Goal: Task Accomplishment & Management: Complete application form

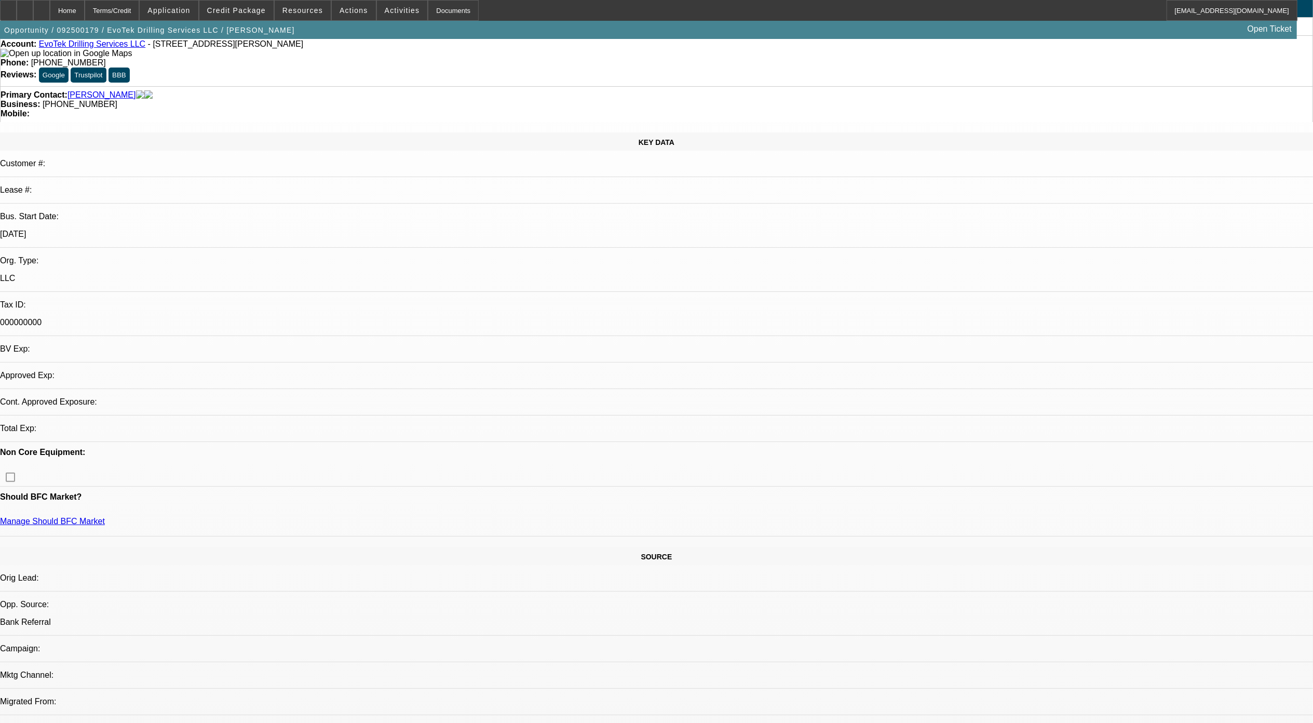
select select "0.2"
select select "2"
select select "0"
select select "6"
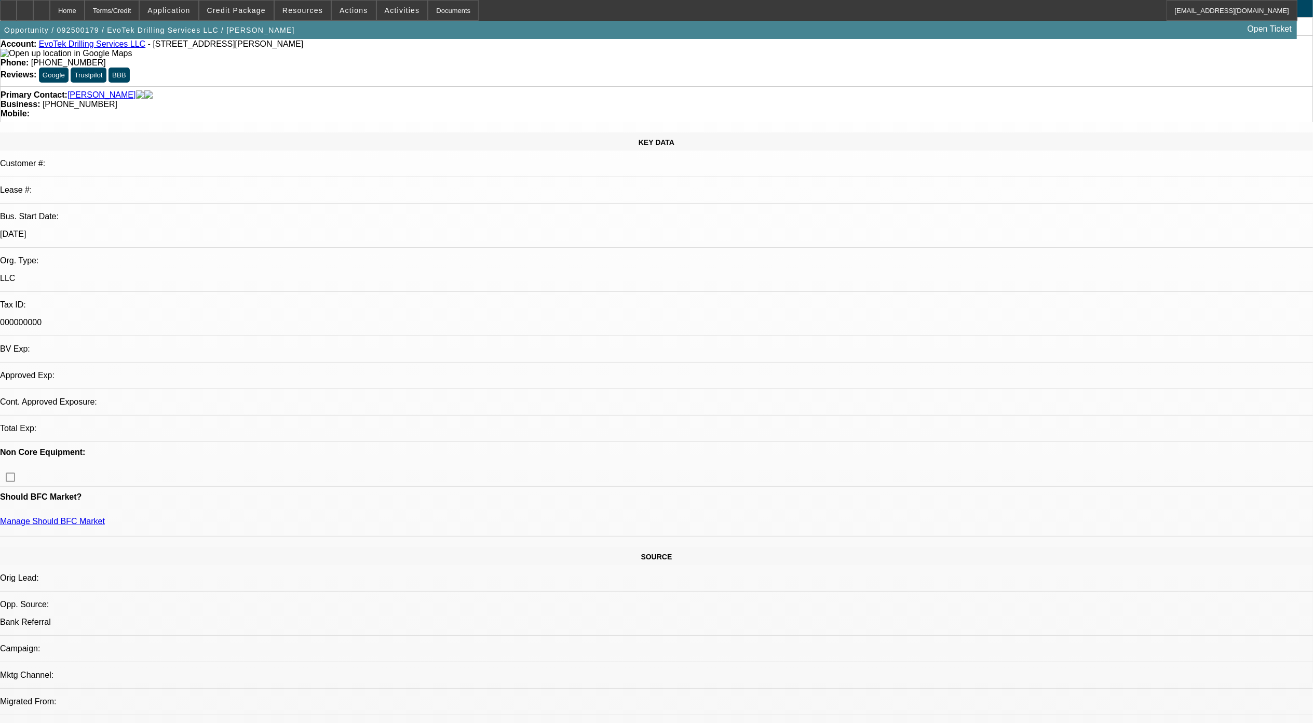
scroll to position [138, 0]
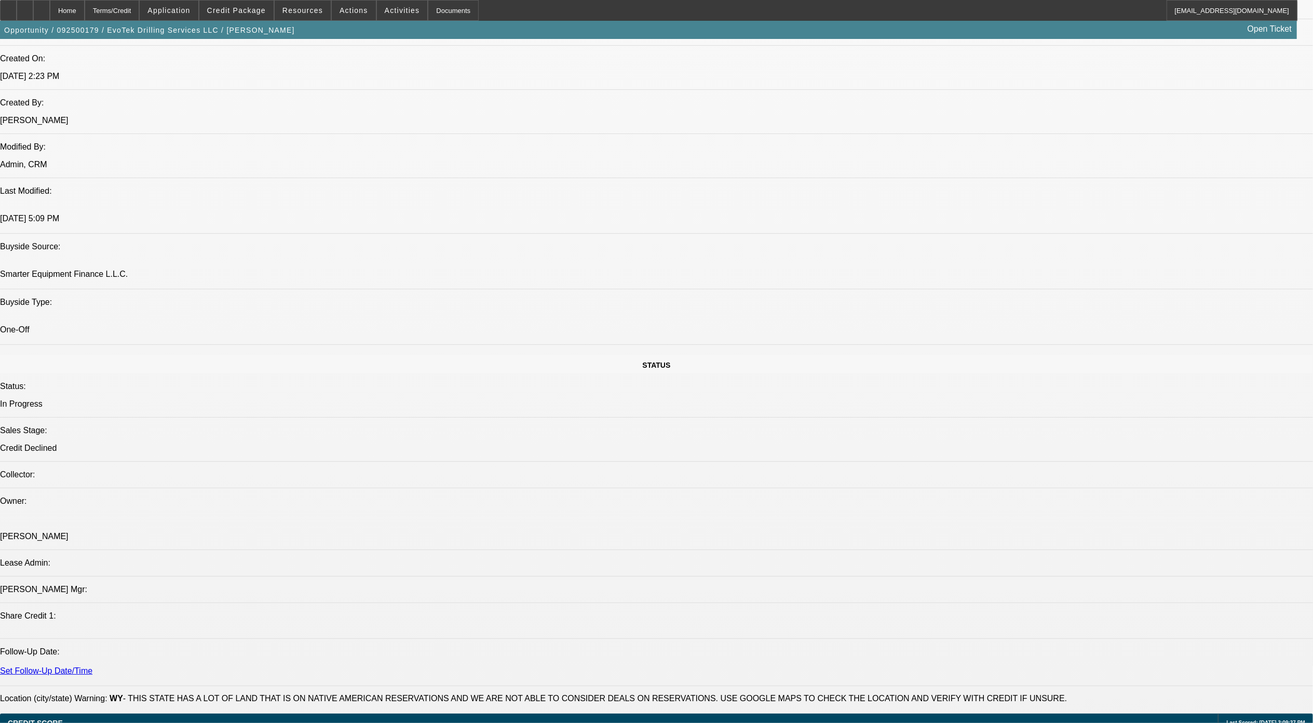
scroll to position [554, 0]
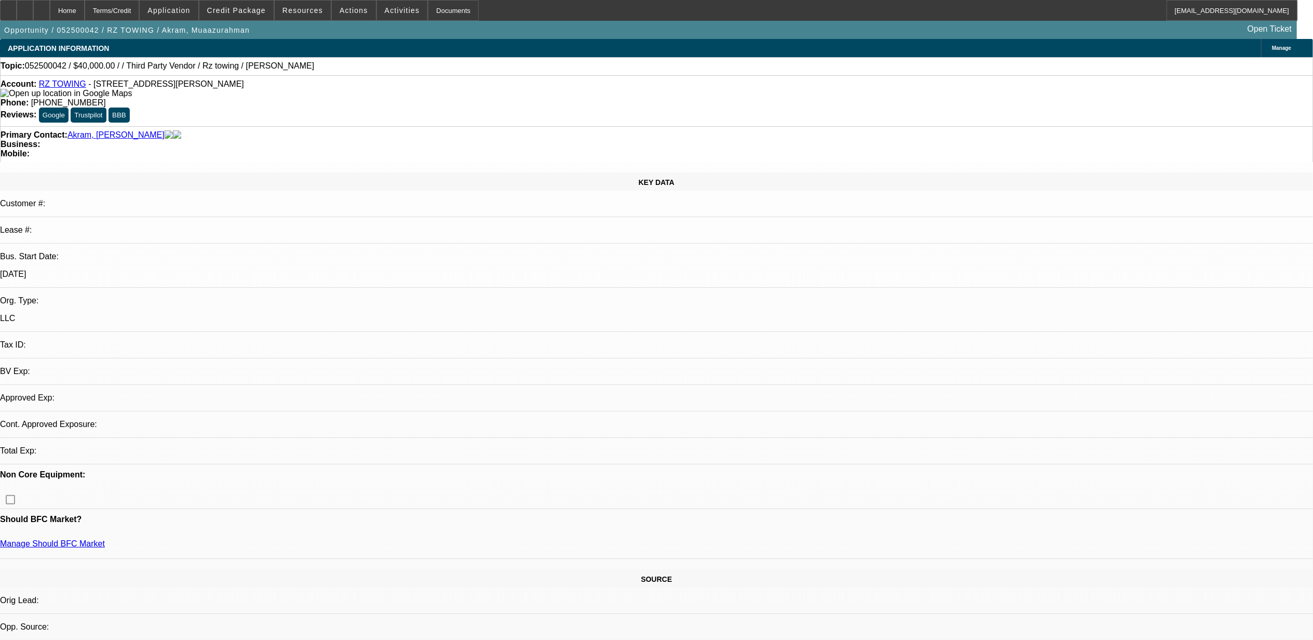
select select "0"
select select "2"
select select "0.1"
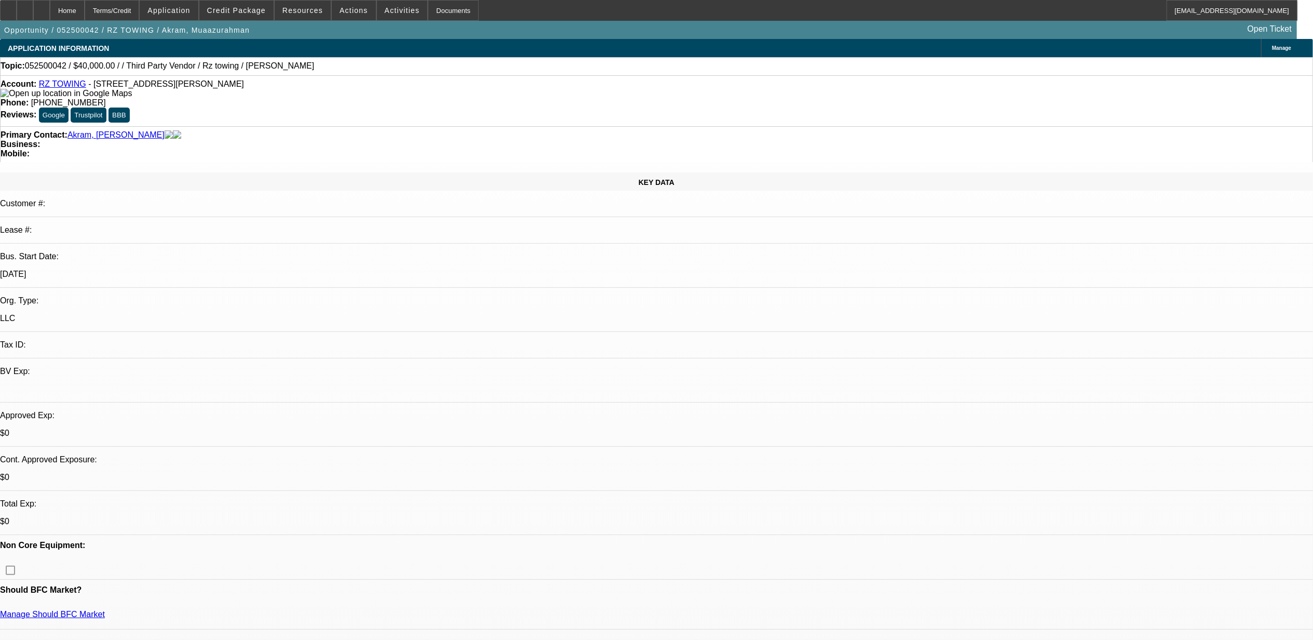
select select "1"
select select "2"
select select "4"
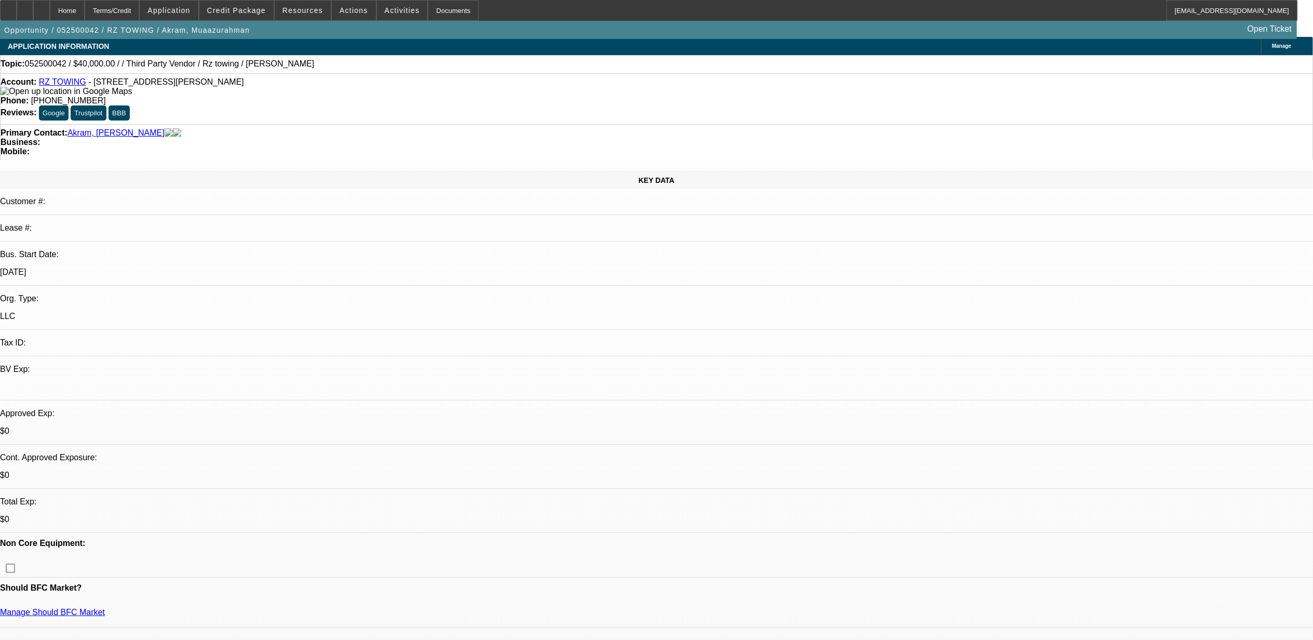
scroll to position [0, 0]
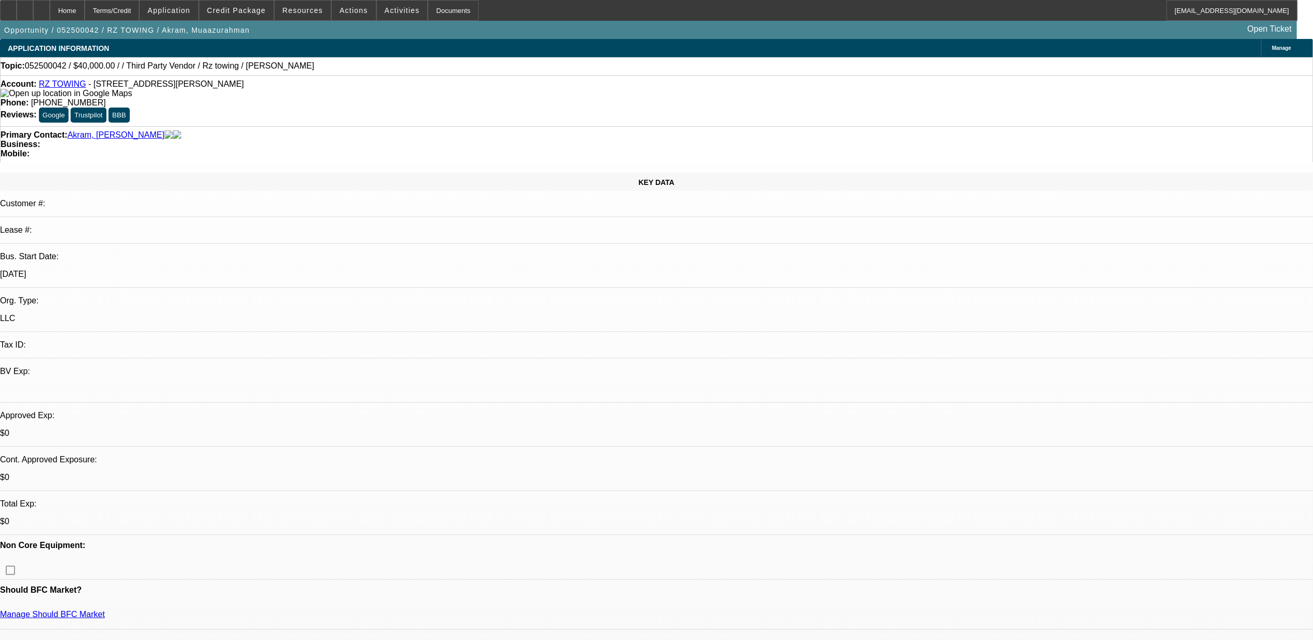
drag, startPoint x: 149, startPoint y: 185, endPoint x: 102, endPoint y: 190, distance: 46.5
click at [102, 252] on div "Bus. Start Date: 5/1/25" at bounding box center [656, 270] width 1313 height 36
drag, startPoint x: 1057, startPoint y: 504, endPoint x: 1052, endPoint y: 503, distance: 5.3
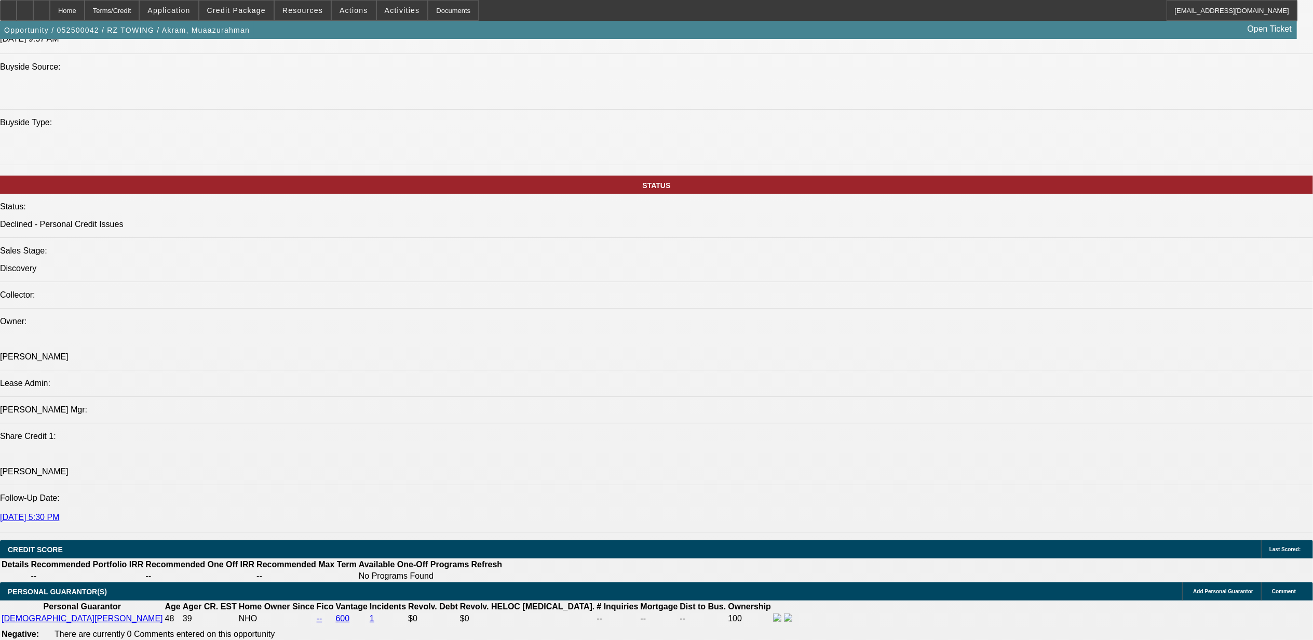
scroll to position [1177, 0]
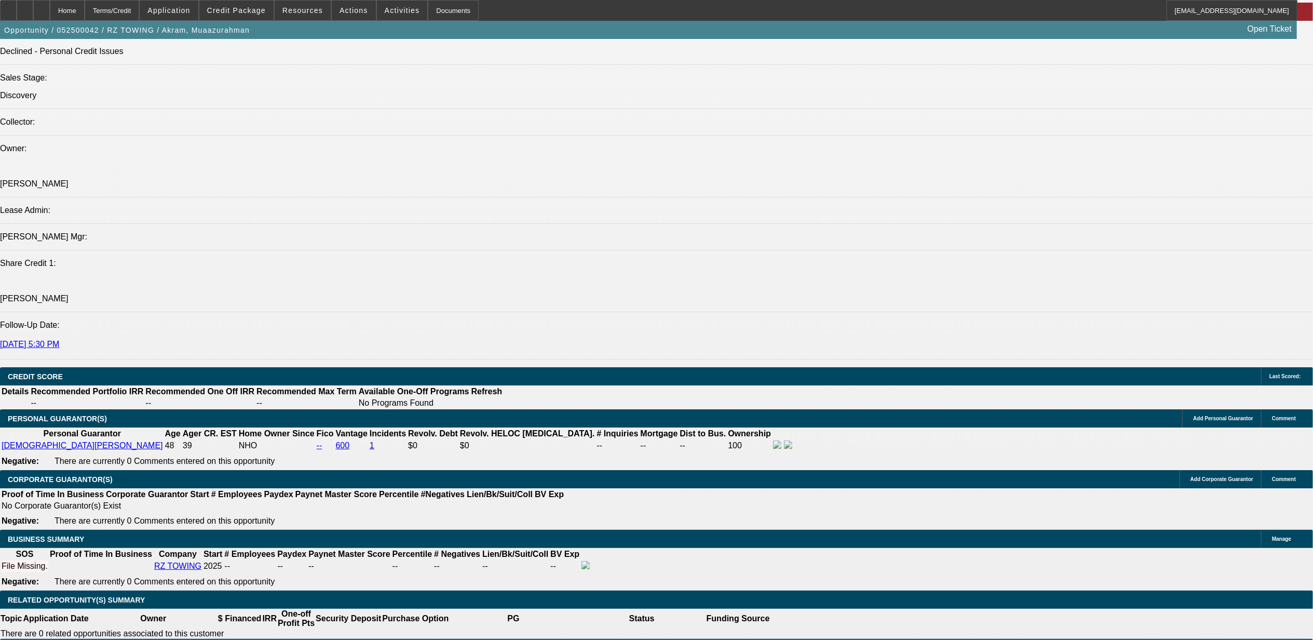
drag, startPoint x: 259, startPoint y: 256, endPoint x: 301, endPoint y: 252, distance: 42.7
drag, startPoint x: 301, startPoint y: 252, endPoint x: 381, endPoint y: 300, distance: 92.5
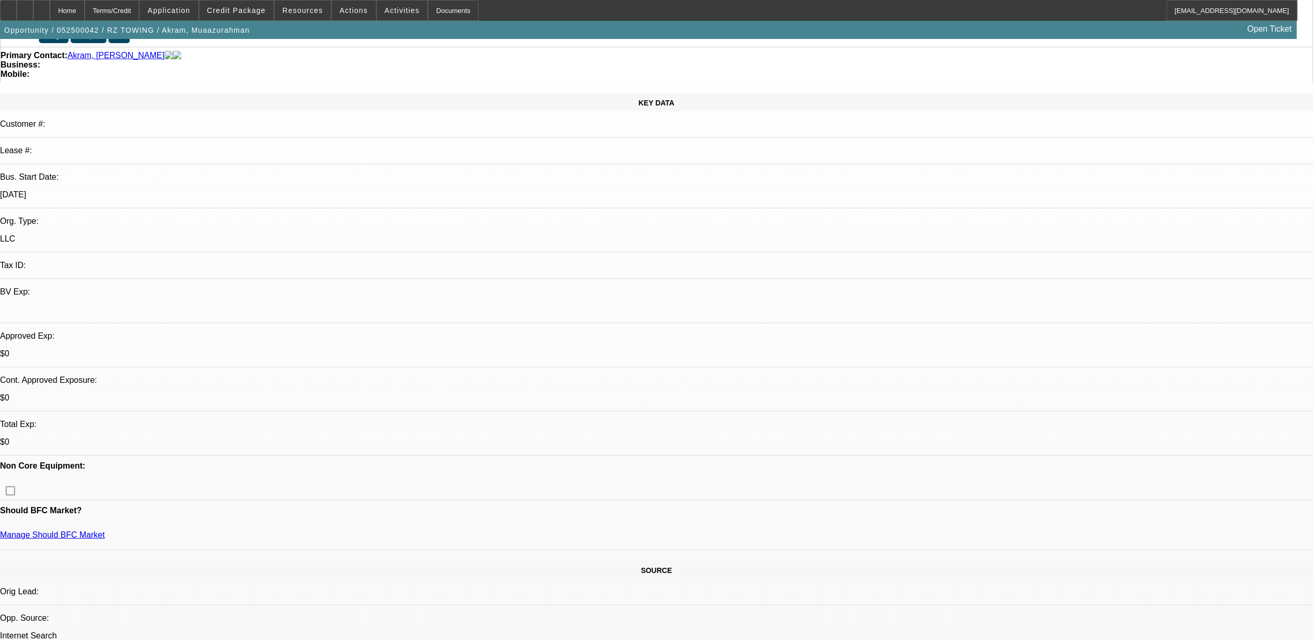
scroll to position [0, 0]
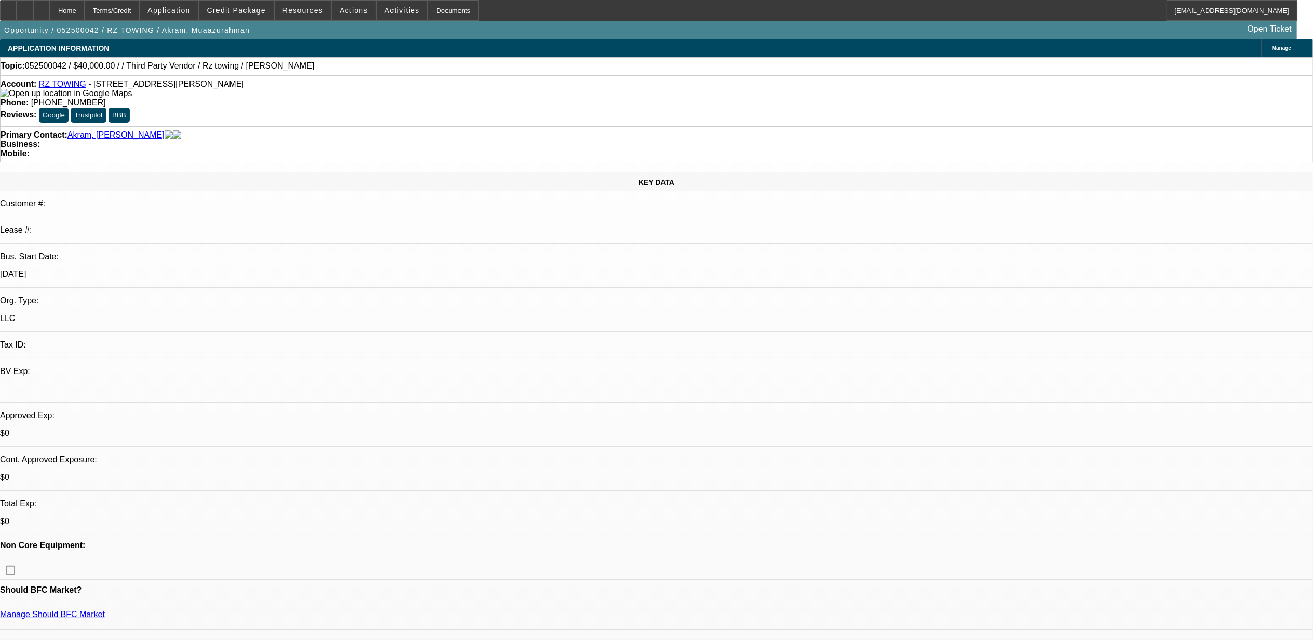
click at [235, 11] on span "Credit Package" at bounding box center [236, 10] width 59 height 8
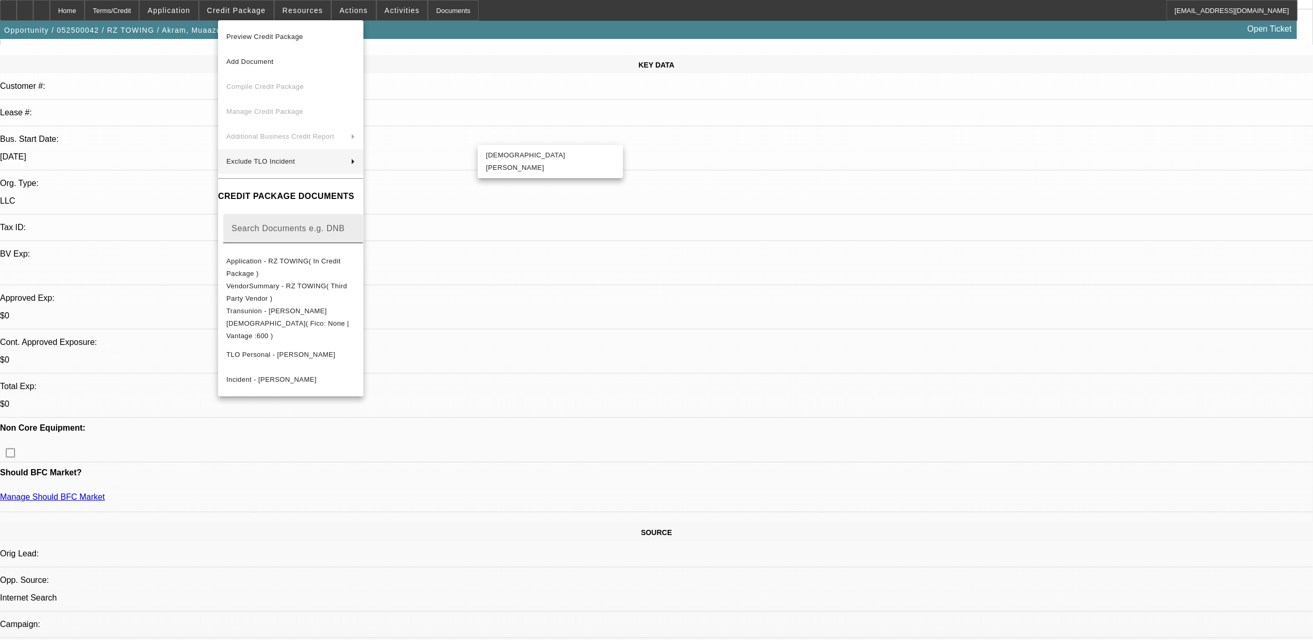
scroll to position [138, 0]
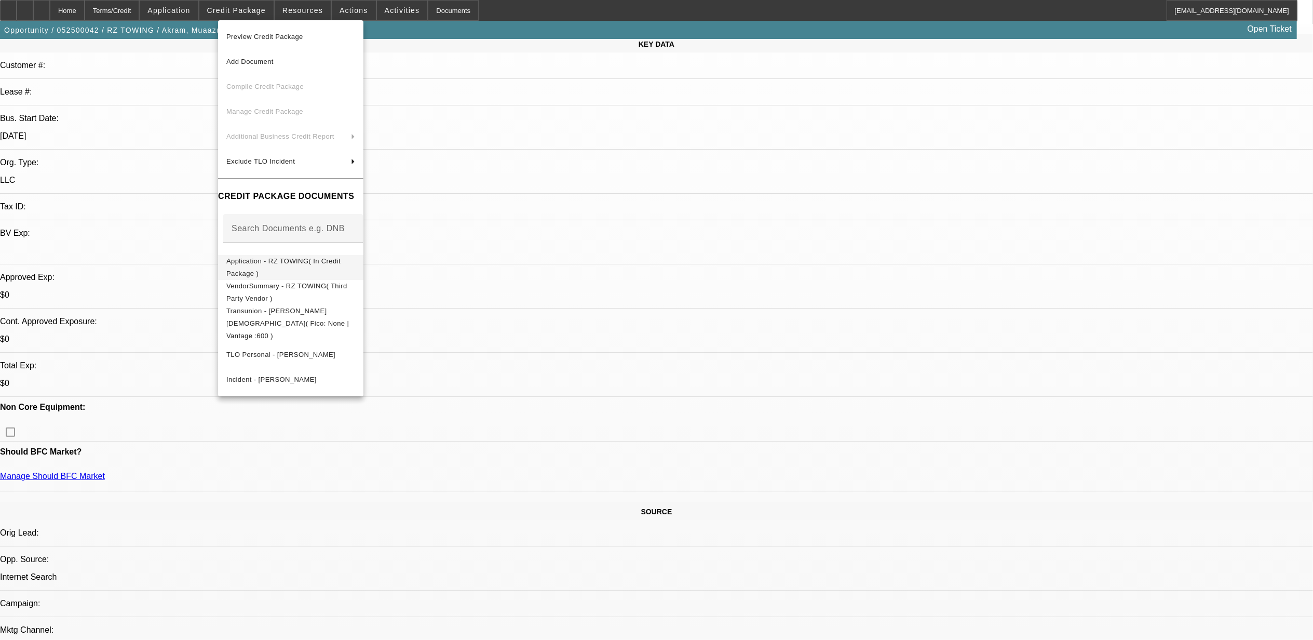
click at [308, 264] on span "Application - RZ TOWING( In Credit Package )" at bounding box center [283, 267] width 114 height 20
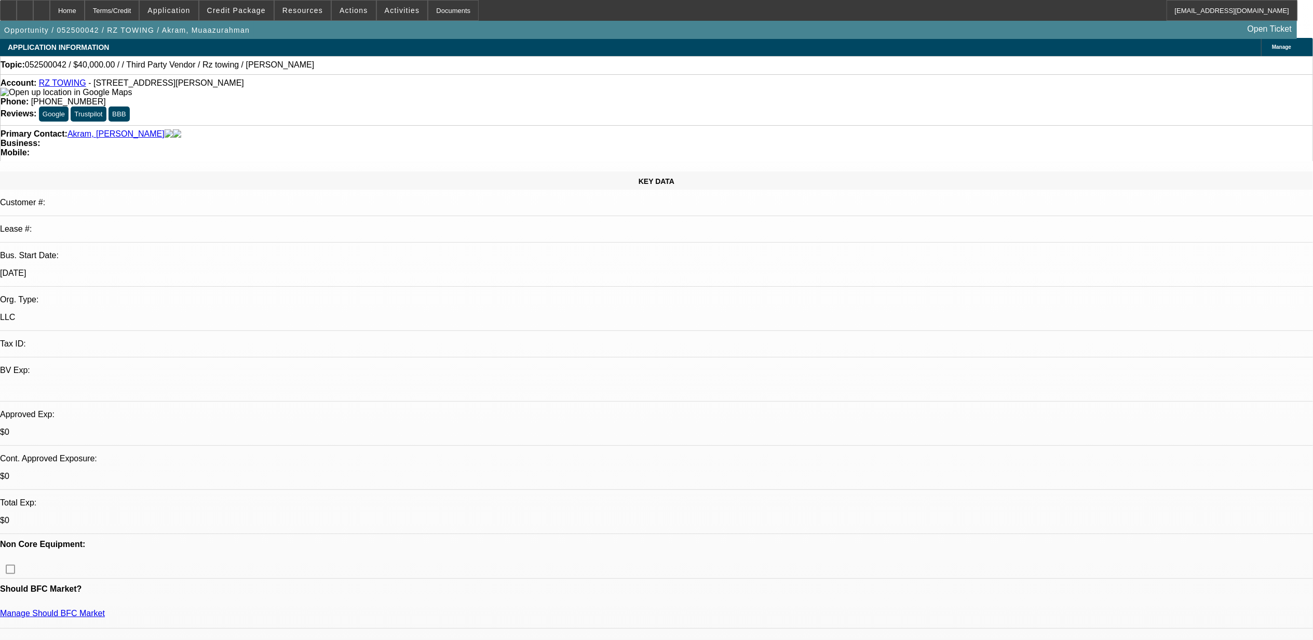
scroll to position [0, 0]
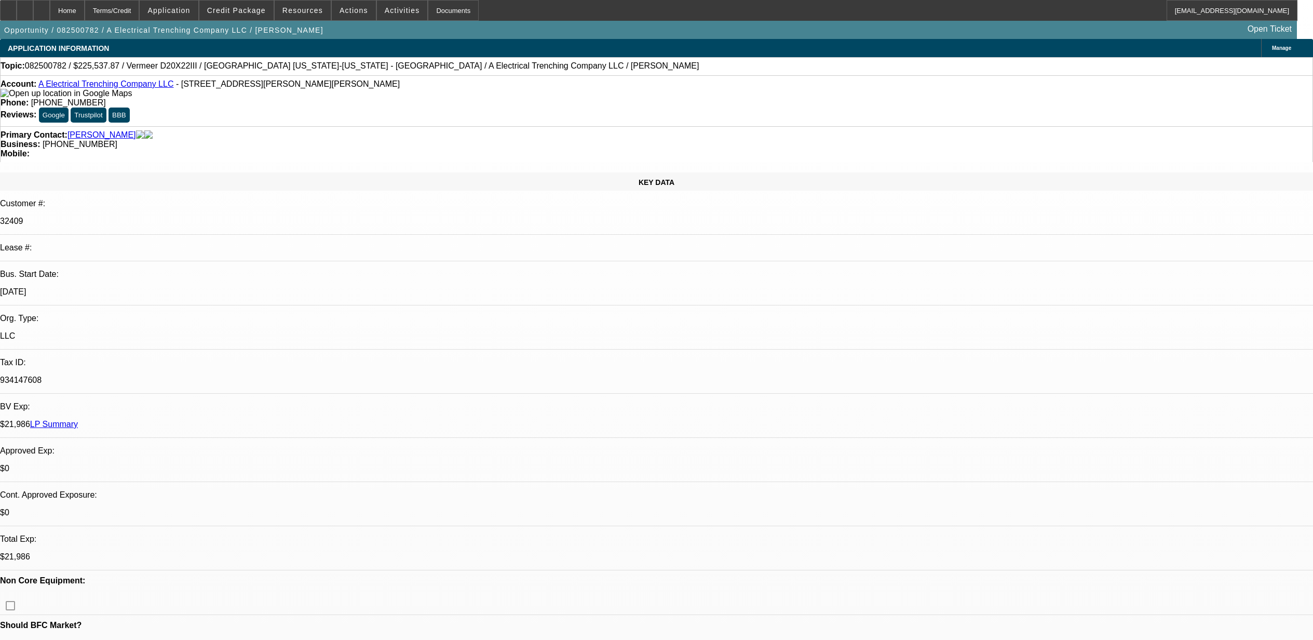
select select "0"
select select "3"
select select "0"
select select "6"
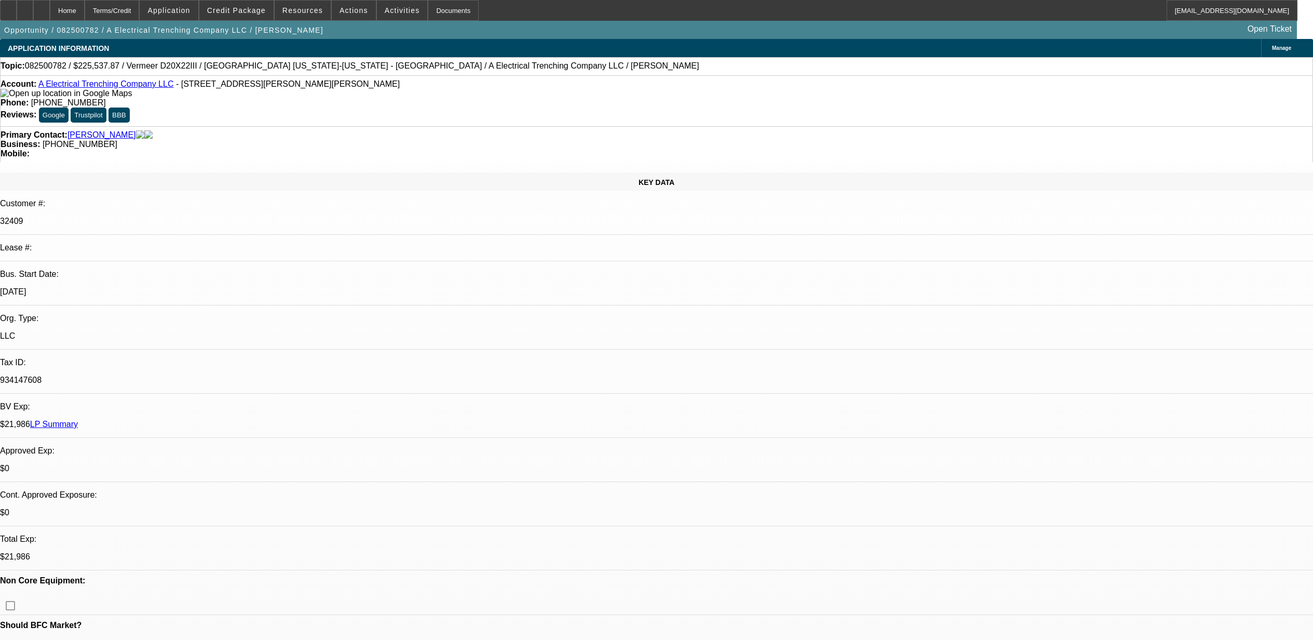
select select "0"
select select "3"
select select "0"
select select "6"
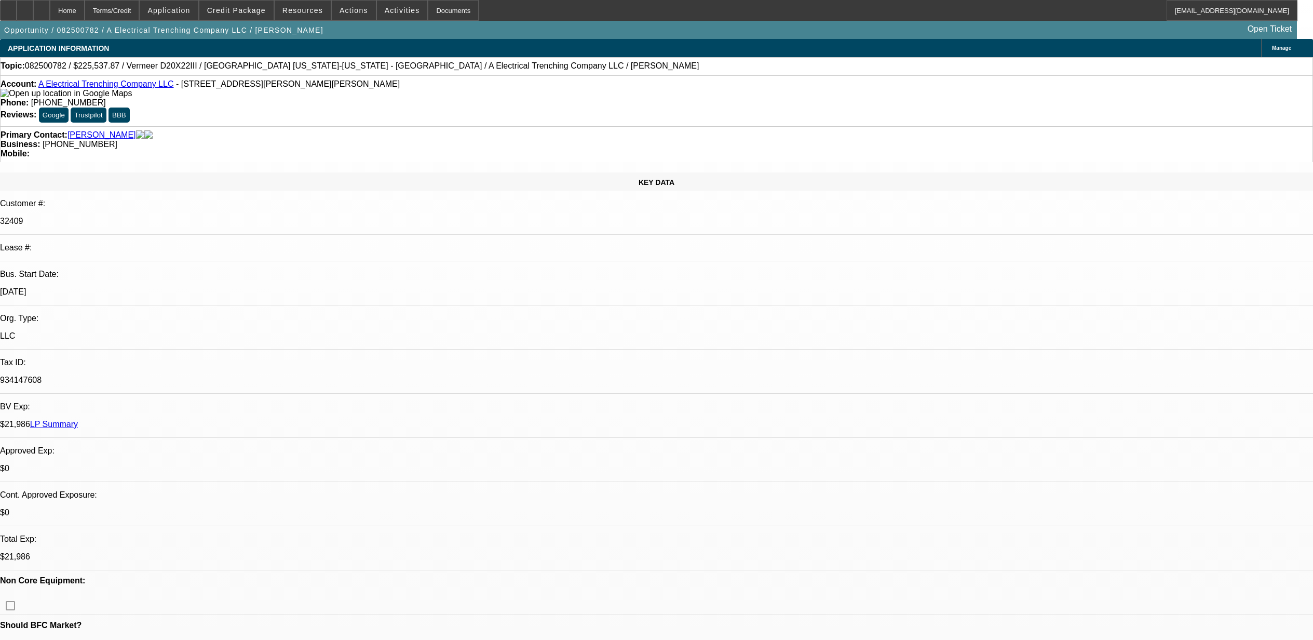
scroll to position [1870, 0]
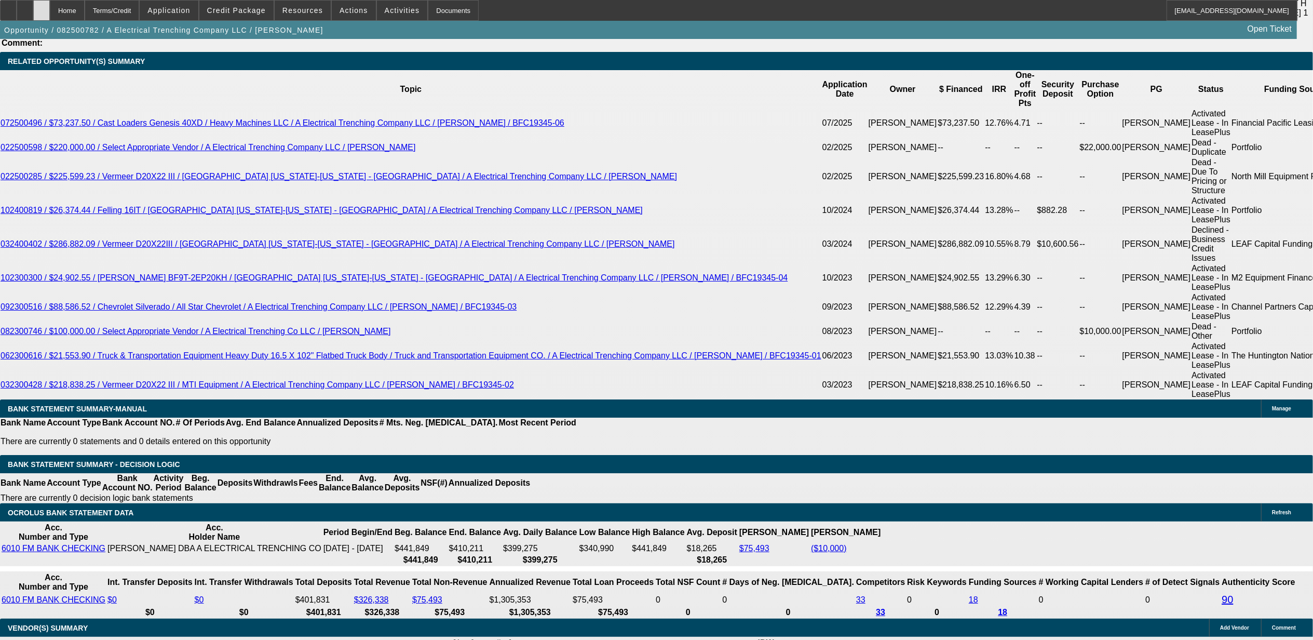
click at [50, 7] on div at bounding box center [41, 10] width 17 height 21
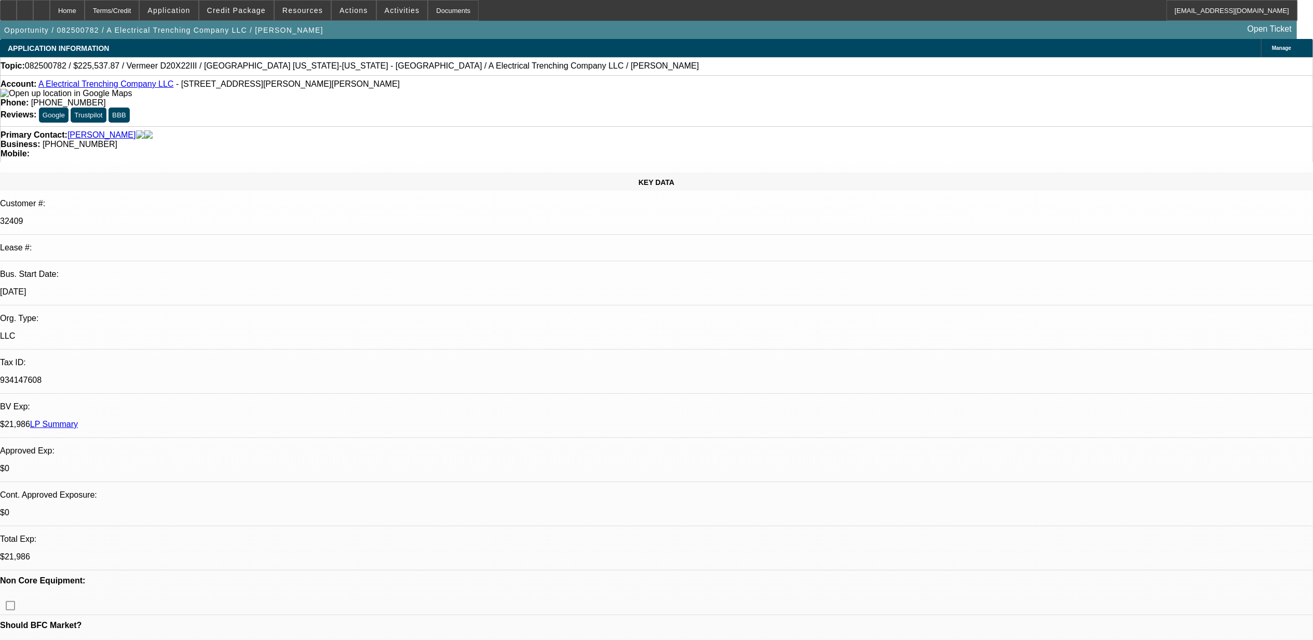
select select "0"
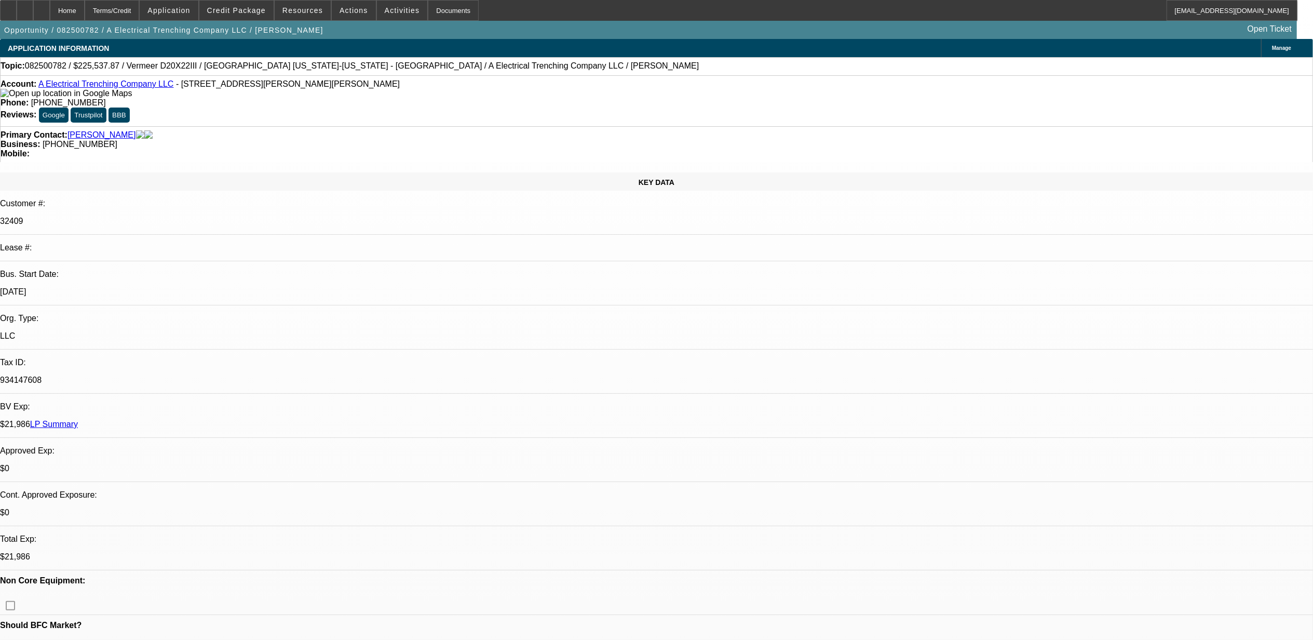
select select "0"
select select "1"
select select "3"
select select "6"
select select "1"
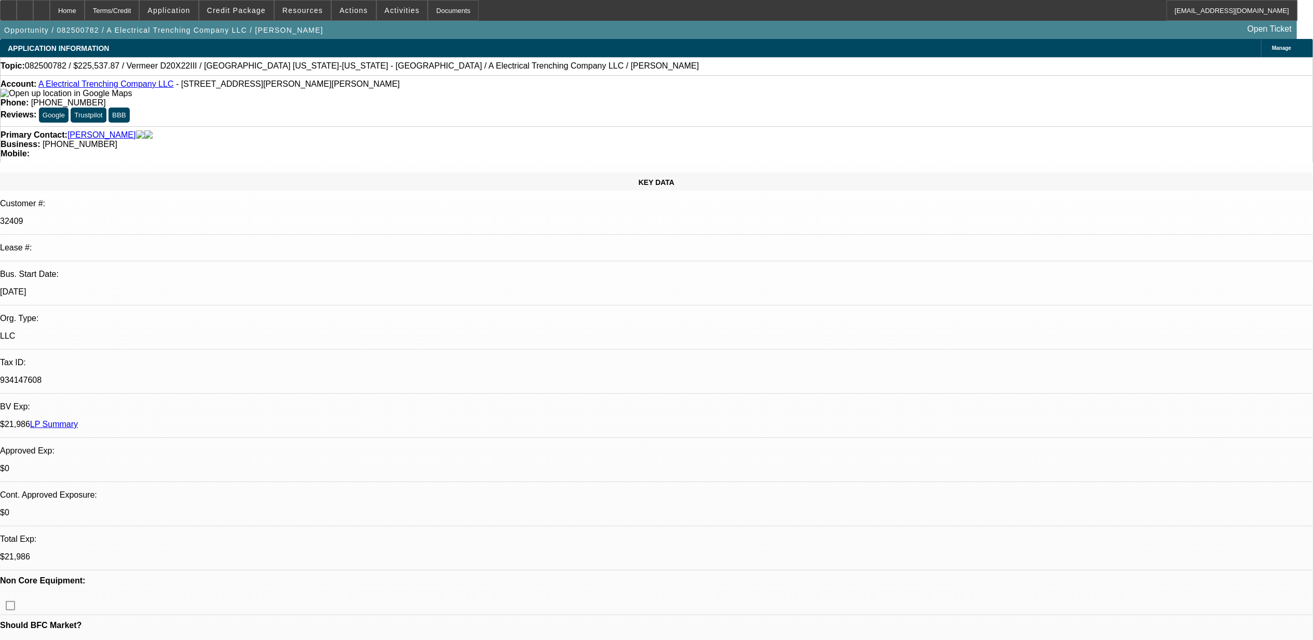
select select "3"
select select "6"
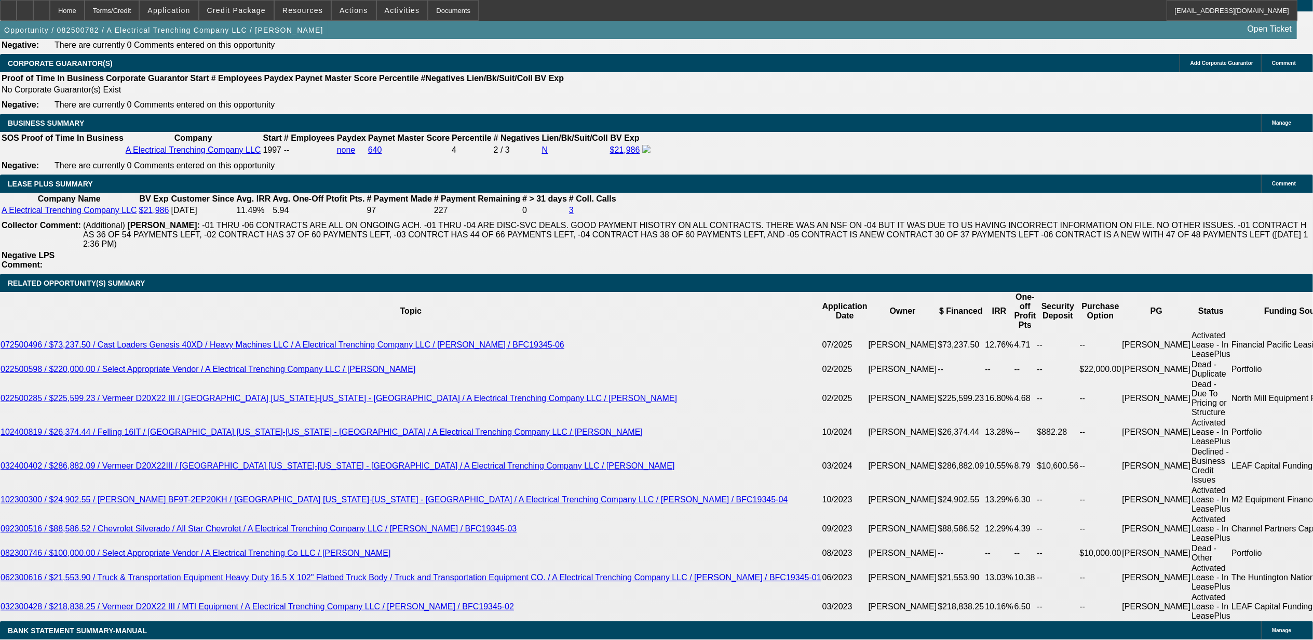
scroll to position [1870, 0]
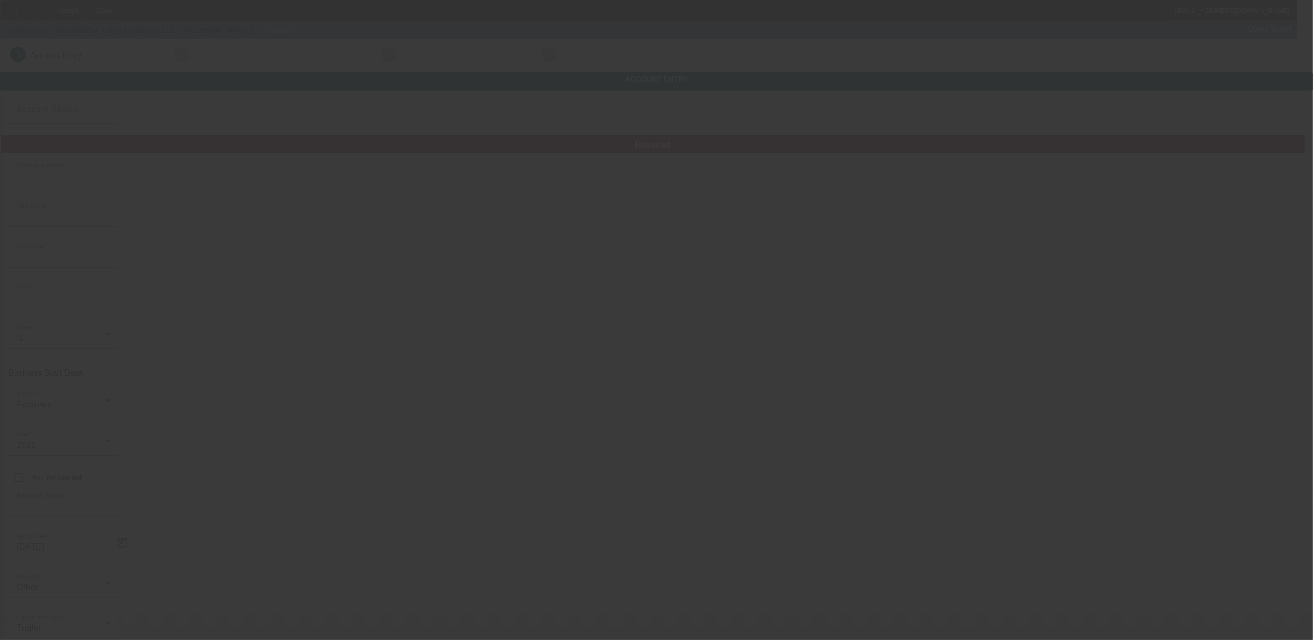
type input "Dvg Logistics LLC"
type input "2005 [PERSON_NAME][GEOGRAPHIC_DATA]"
type input "61822"
type input "Champaign"
type input "[PHONE_NUMBER]"
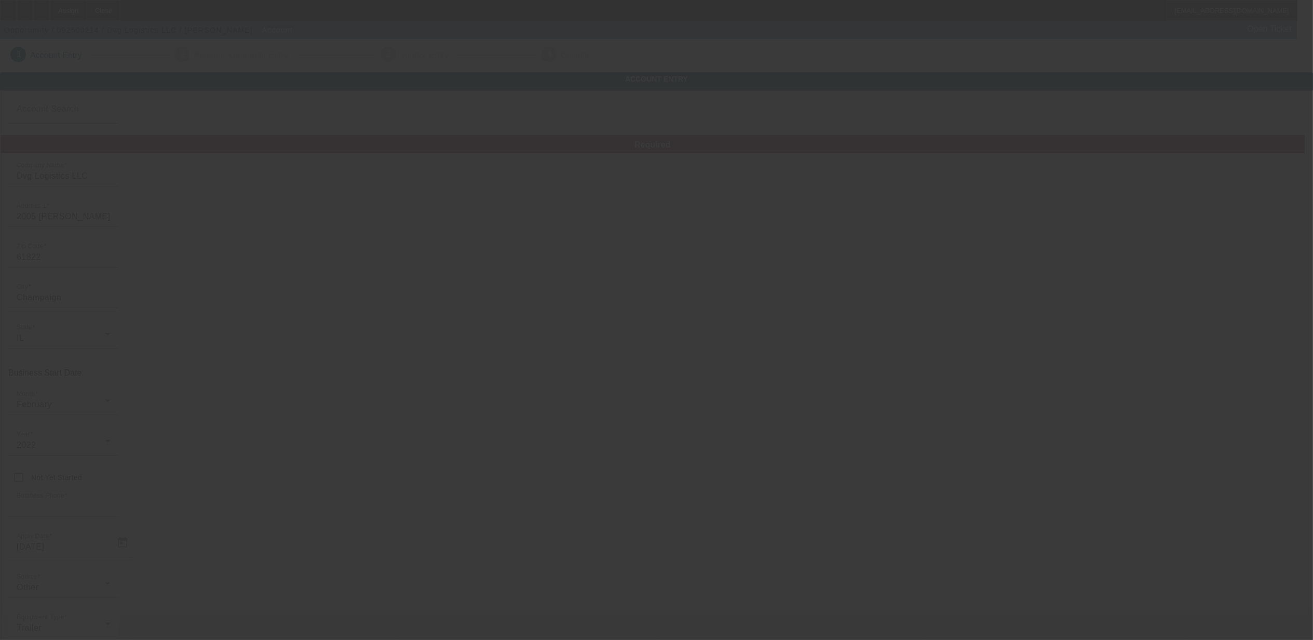
type input "Unit 308"
type input "[PERSON_NAME][EMAIL_ADDRESS][DOMAIN_NAME]"
type input "[US_EMPLOYER_IDENTIFICATION_NUMBER]"
type input "Dvg Logistics LLC"
type input "2005 [PERSON_NAME][GEOGRAPHIC_DATA]"
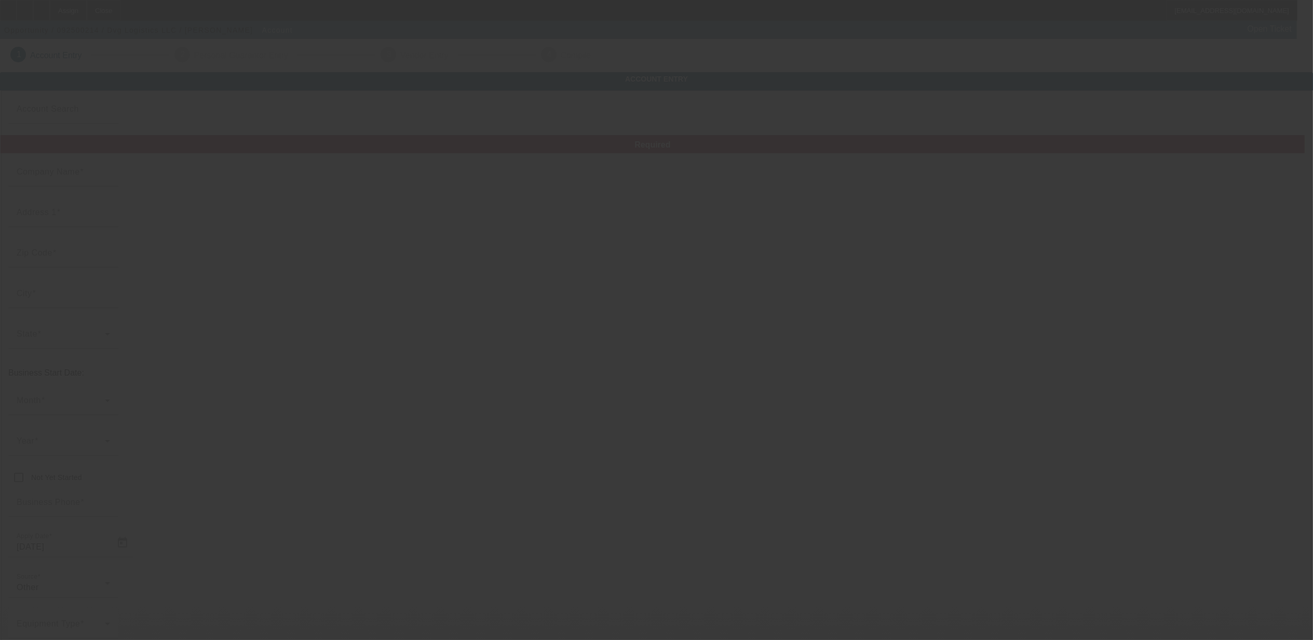
type input "61822"
type input "Champaign"
type input "[PHONE_NUMBER]"
type input "Unit 308"
type input "[PERSON_NAME][EMAIL_ADDRESS][DOMAIN_NAME]"
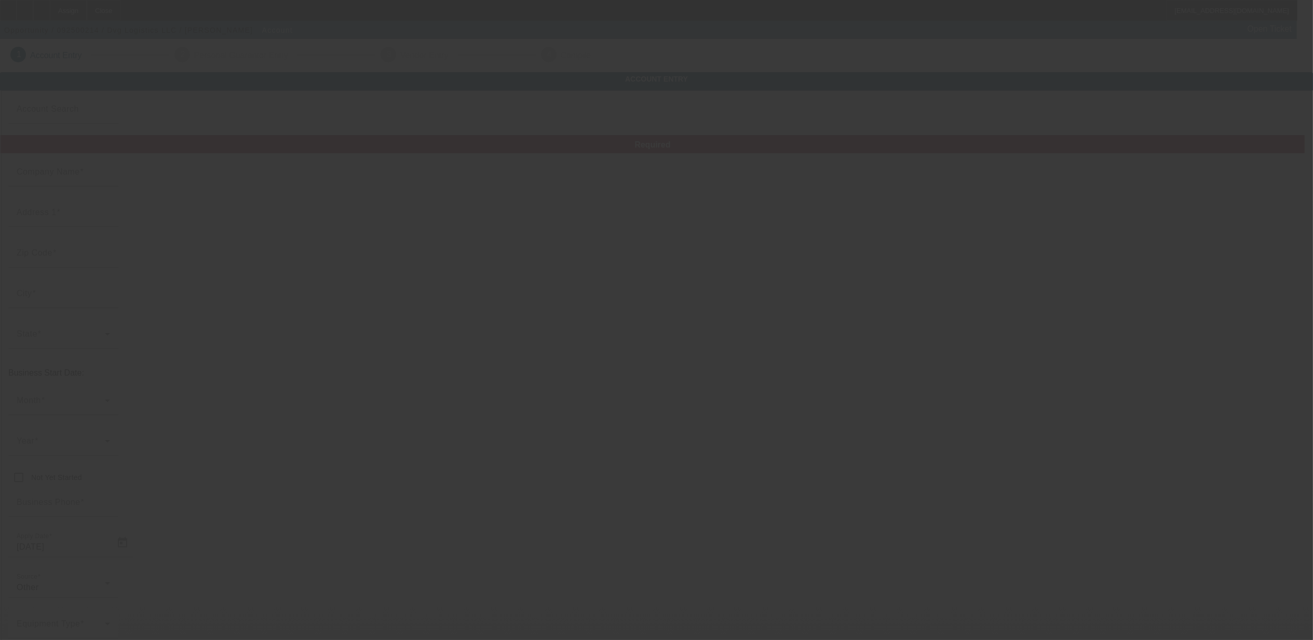
type input "[US_EMPLOYER_IDENTIFICATION_NUMBER]"
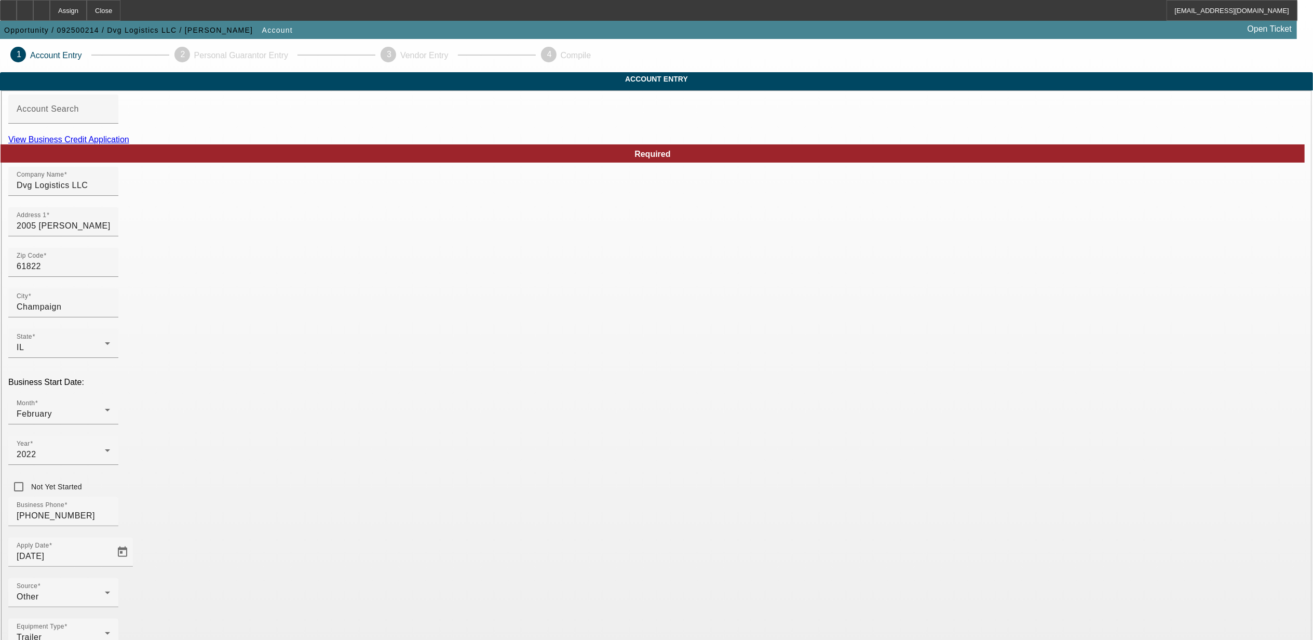
click at [129, 144] on link "View Business Credit Application" at bounding box center [68, 139] width 121 height 9
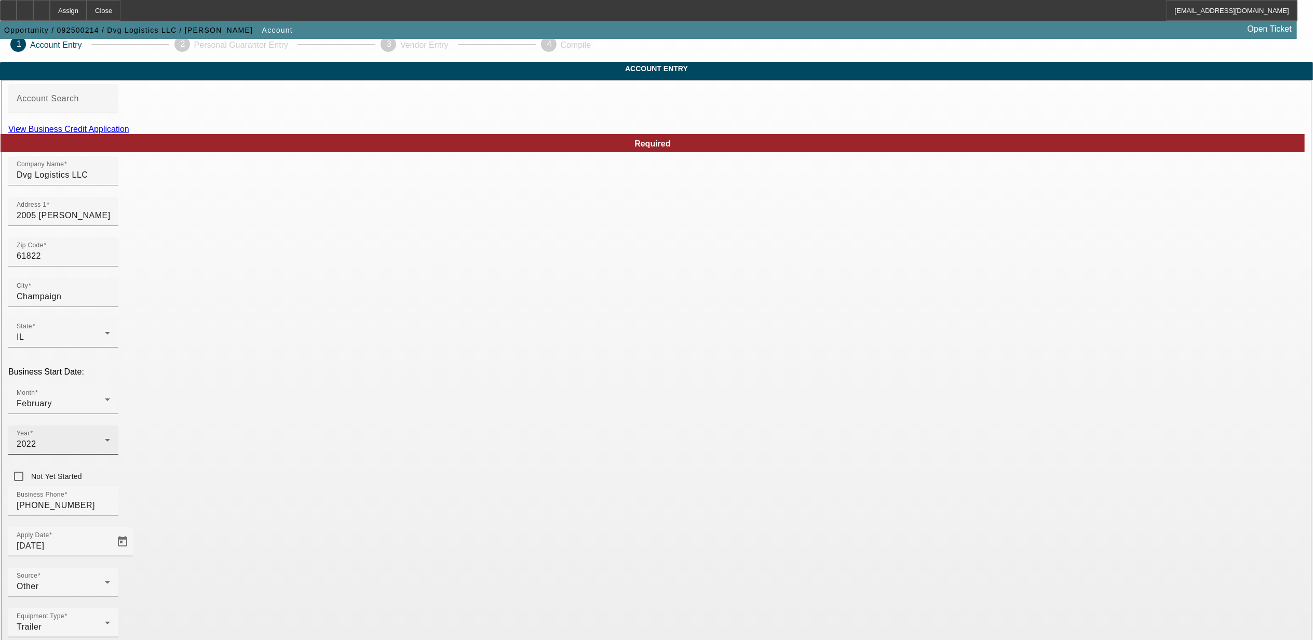
scroll to position [23, 0]
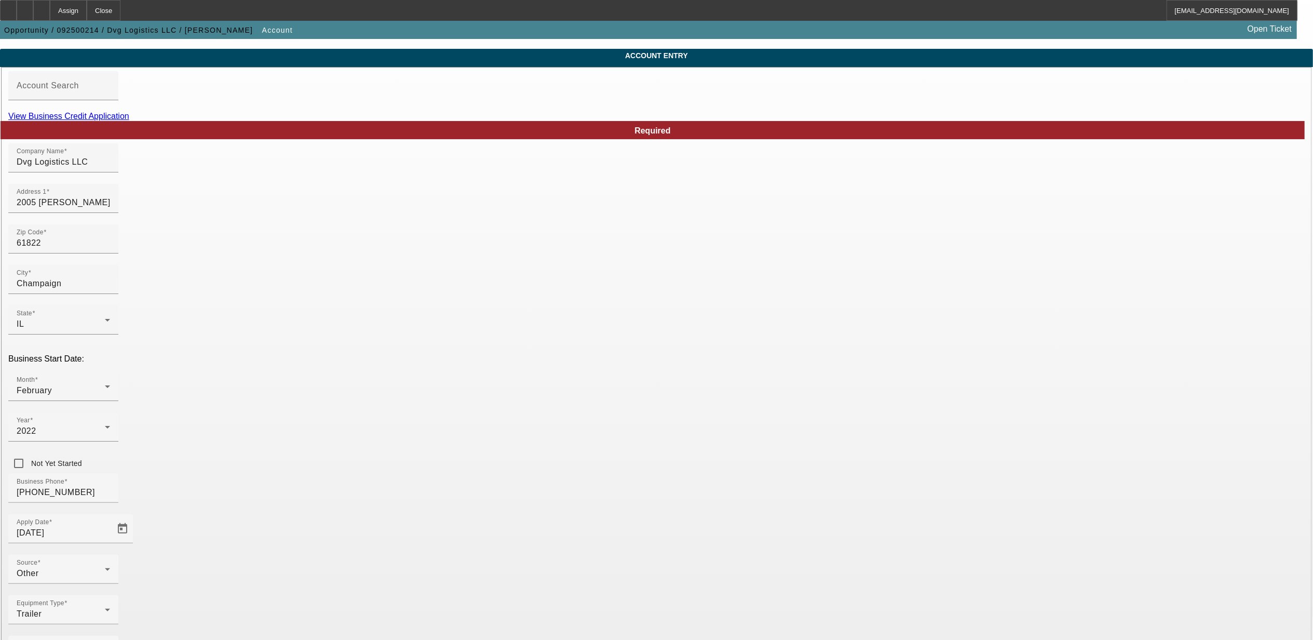
drag, startPoint x: 999, startPoint y: 598, endPoint x: 989, endPoint y: 600, distance: 10.6
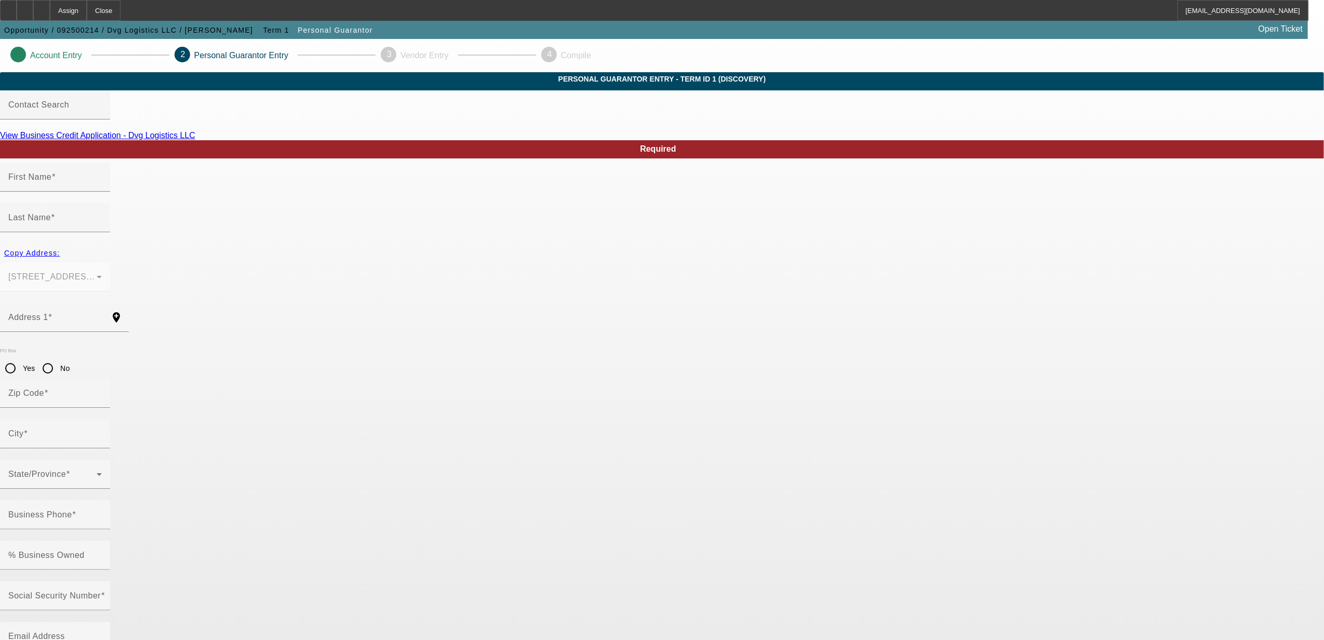
type input "Veronica"
type input "Lopez"
type input "2005 Moreland Boulevard"
radio input "true"
type input "61822"
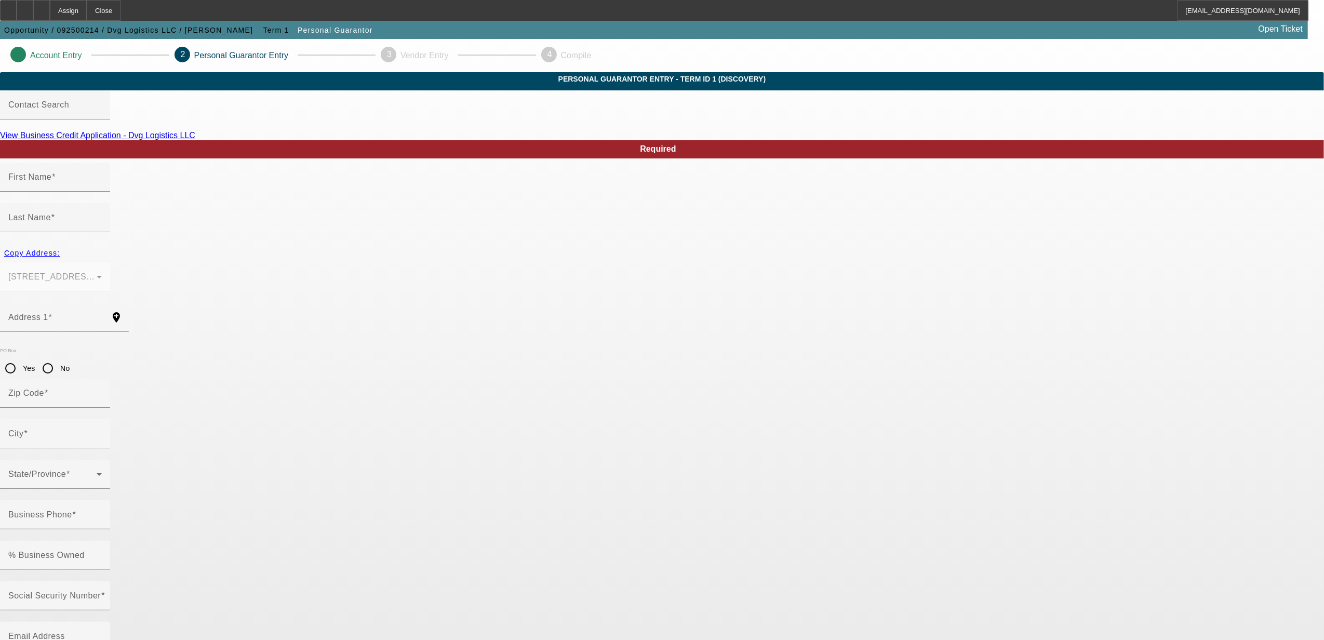
type input "Champaign"
type input "100"
type input "582-95-3946"
type input "veronica@dvglogistics.com"
type input "Unit 308"
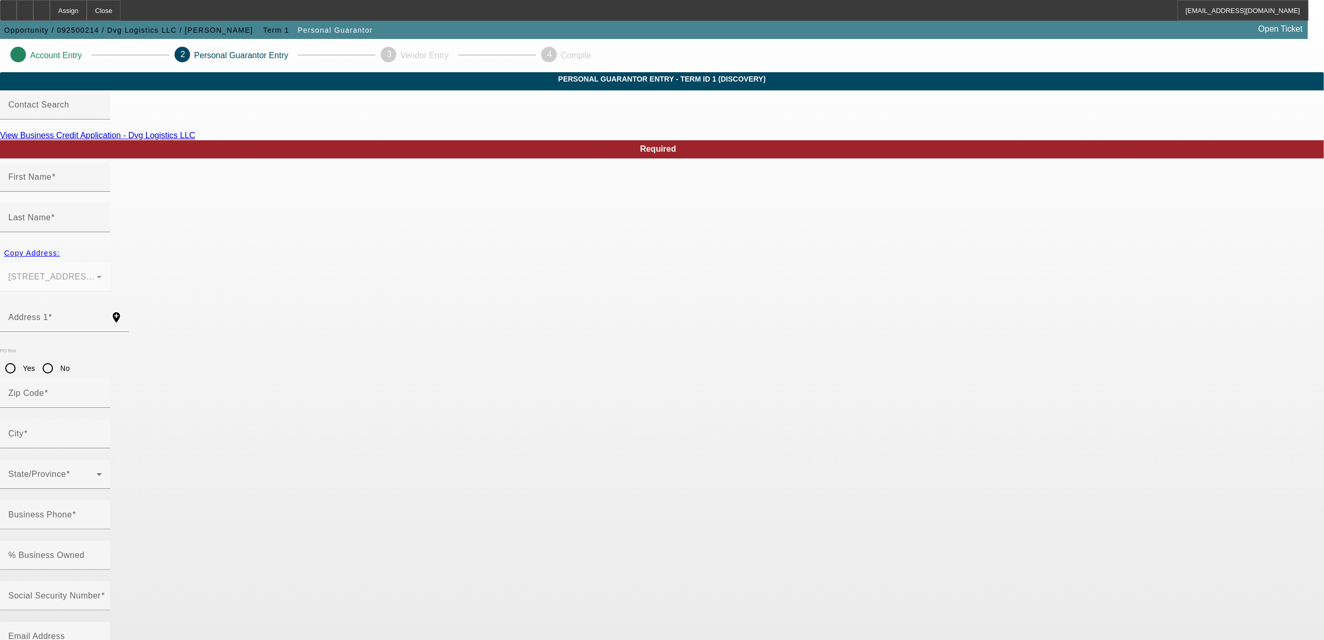
type input "[PHONE_NUMBER]"
click at [1180, 385] on app-personal-guarantor-manage "Account Entry 2 Personal Guarantor Entry 3 Vendor Entry 4 Compile Personal Guar…" at bounding box center [662, 570] width 1324 height 1062
click at [102, 513] on input "Business Phone" at bounding box center [54, 519] width 93 height 12
click at [102, 500] on div "Business Phone" at bounding box center [54, 514] width 93 height 29
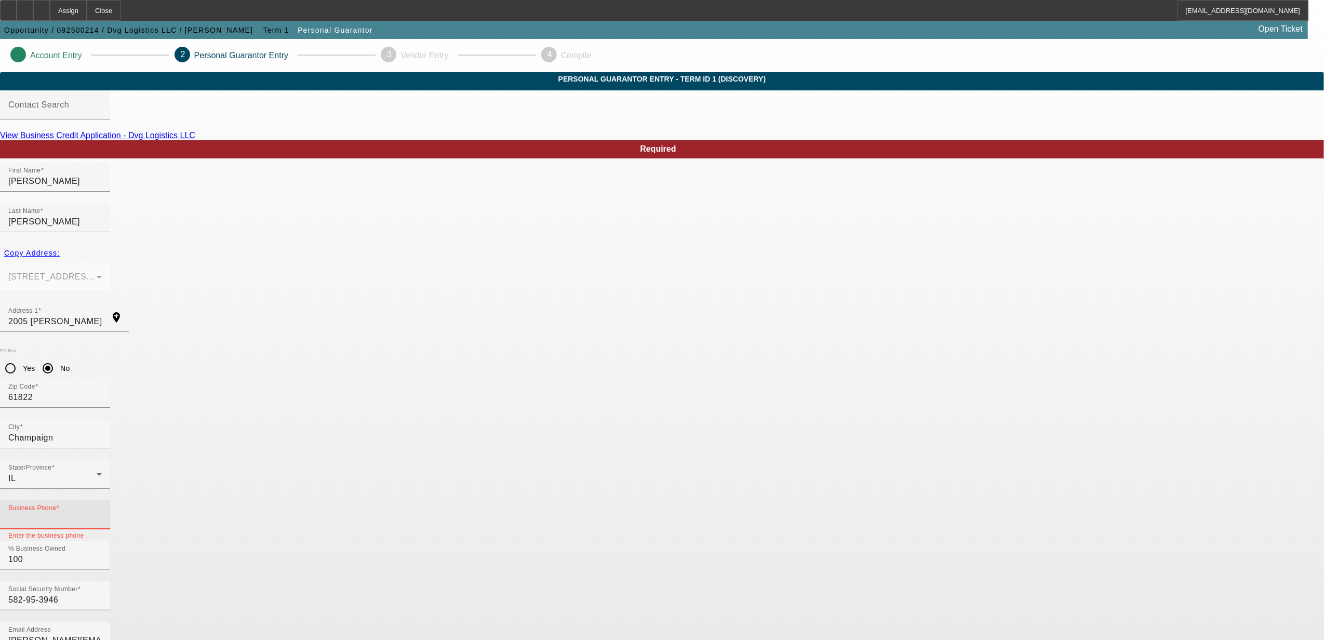
paste input "[PHONE_NUMBER]"
type input "[PHONE_NUMBER]"
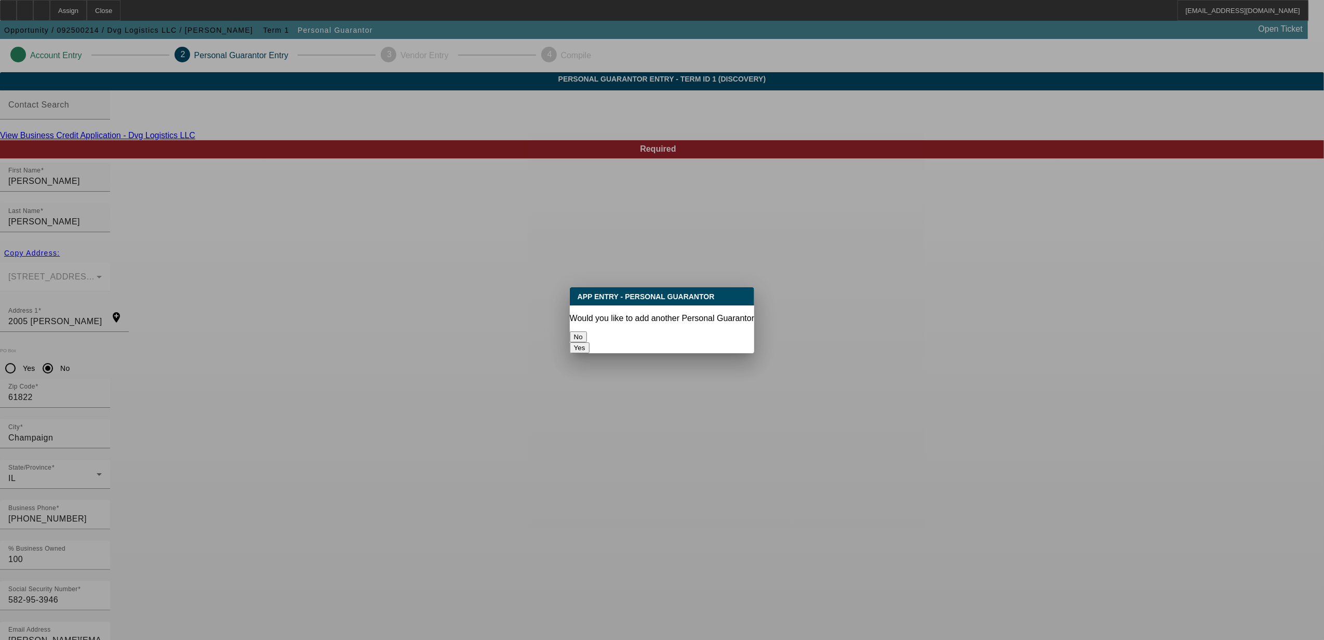
click at [587, 339] on button "No" at bounding box center [578, 336] width 17 height 11
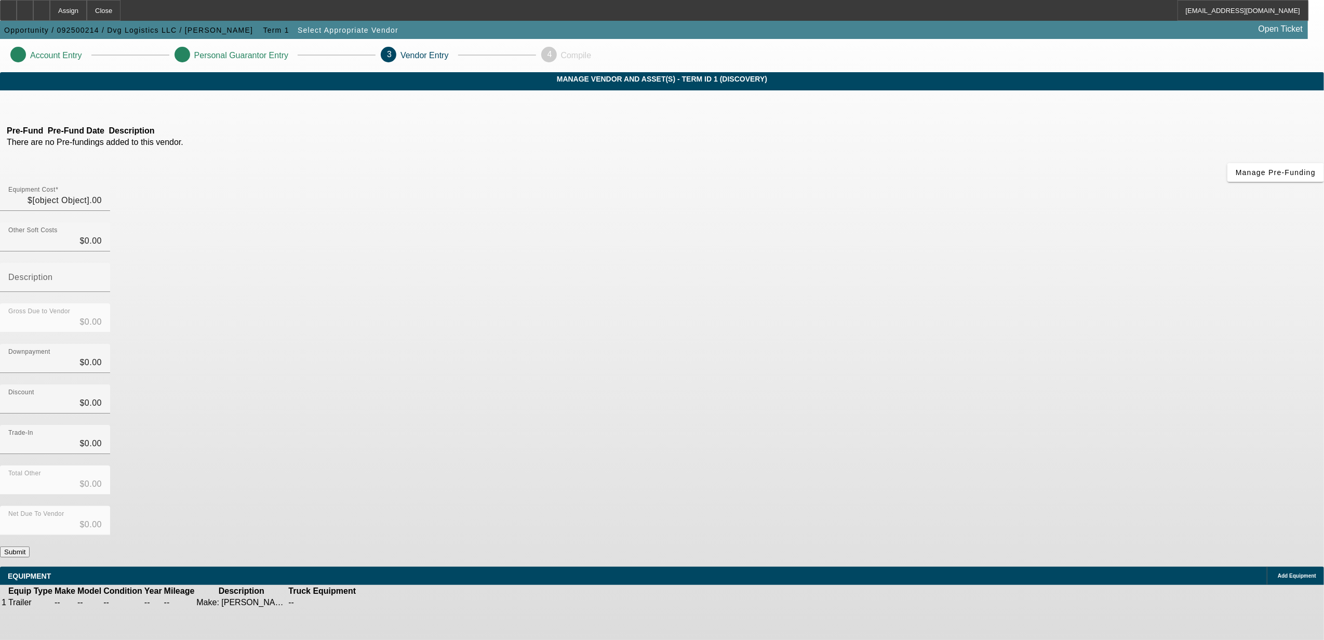
type input "$47,650.00"
click at [30, 546] on button "Submit" at bounding box center [15, 551] width 30 height 11
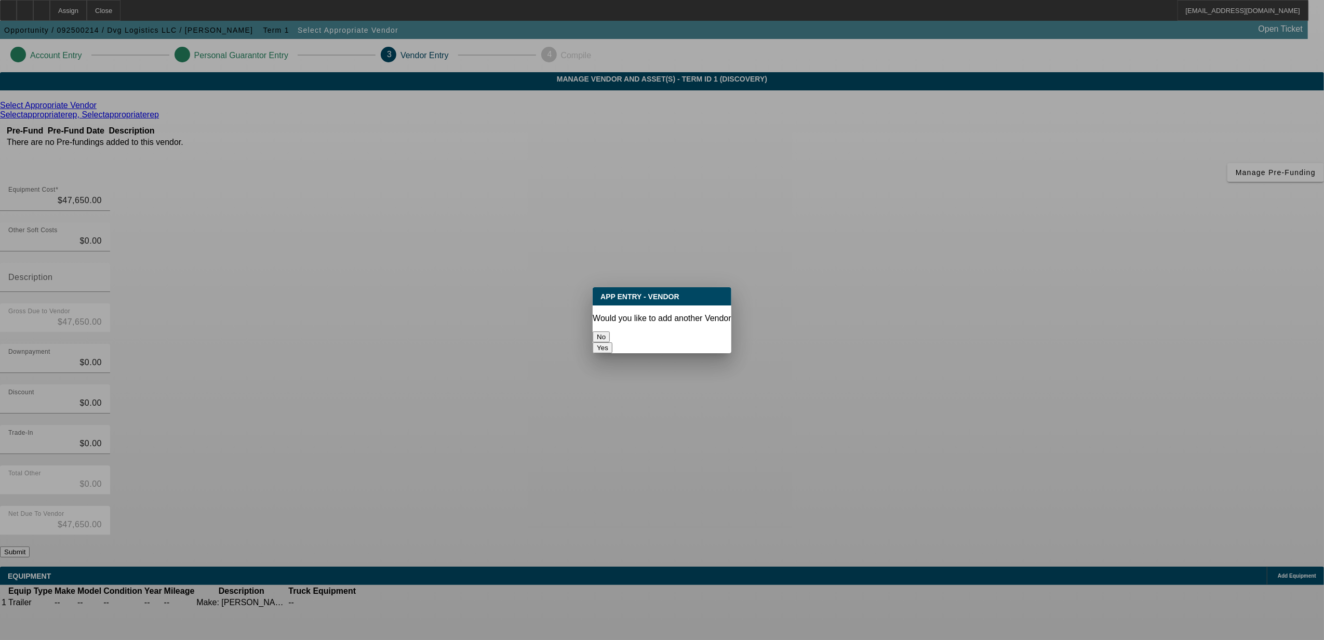
click at [610, 337] on button "No" at bounding box center [601, 336] width 17 height 11
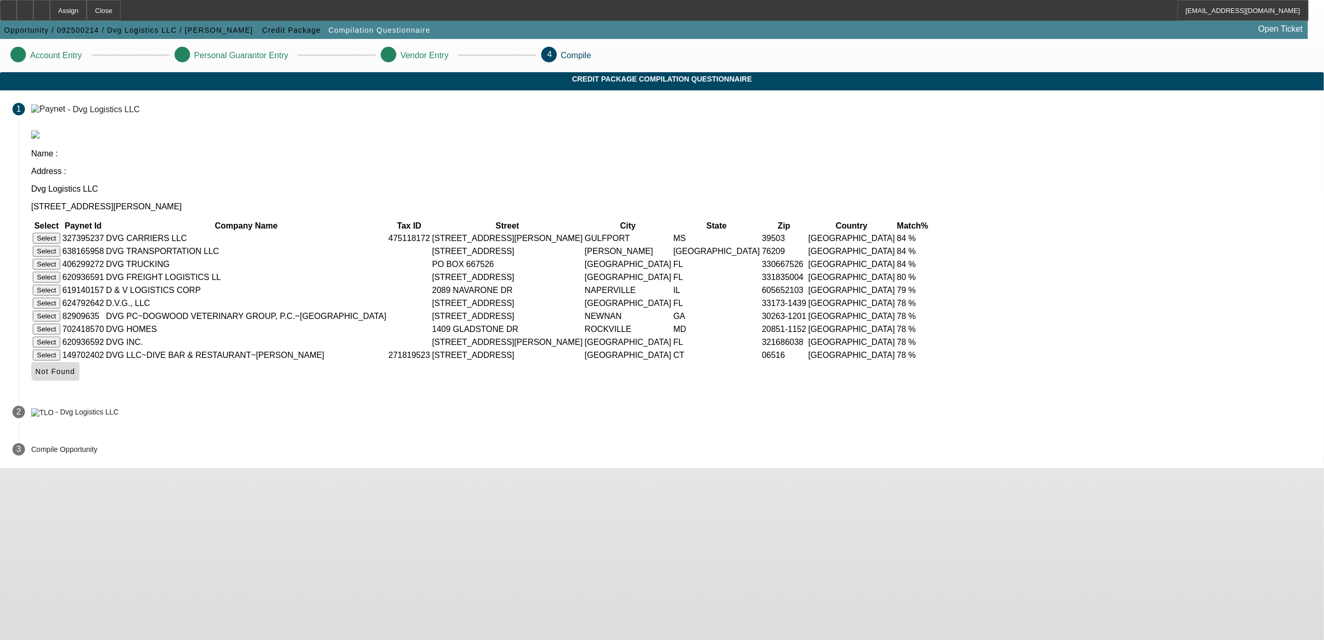
click at [75, 375] on span "Not Found" at bounding box center [55, 371] width 40 height 8
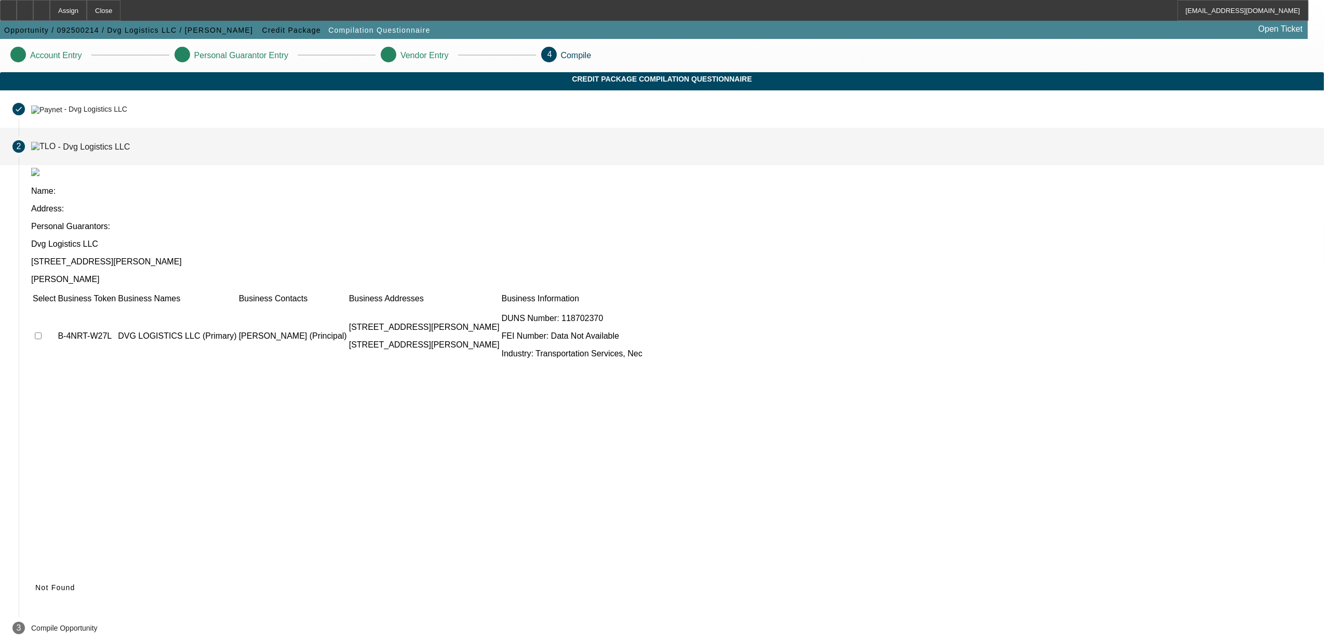
click at [42, 332] on input "checkbox" at bounding box center [38, 335] width 7 height 7
checkbox input "true"
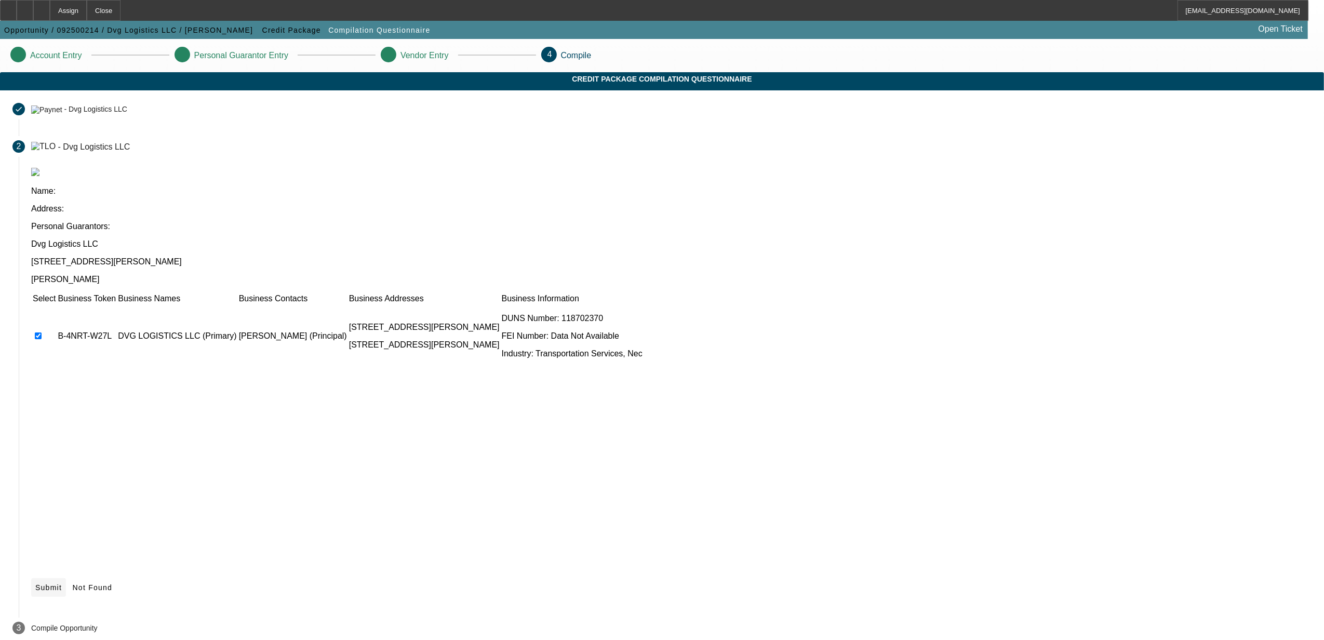
click at [66, 575] on span at bounding box center [48, 587] width 35 height 25
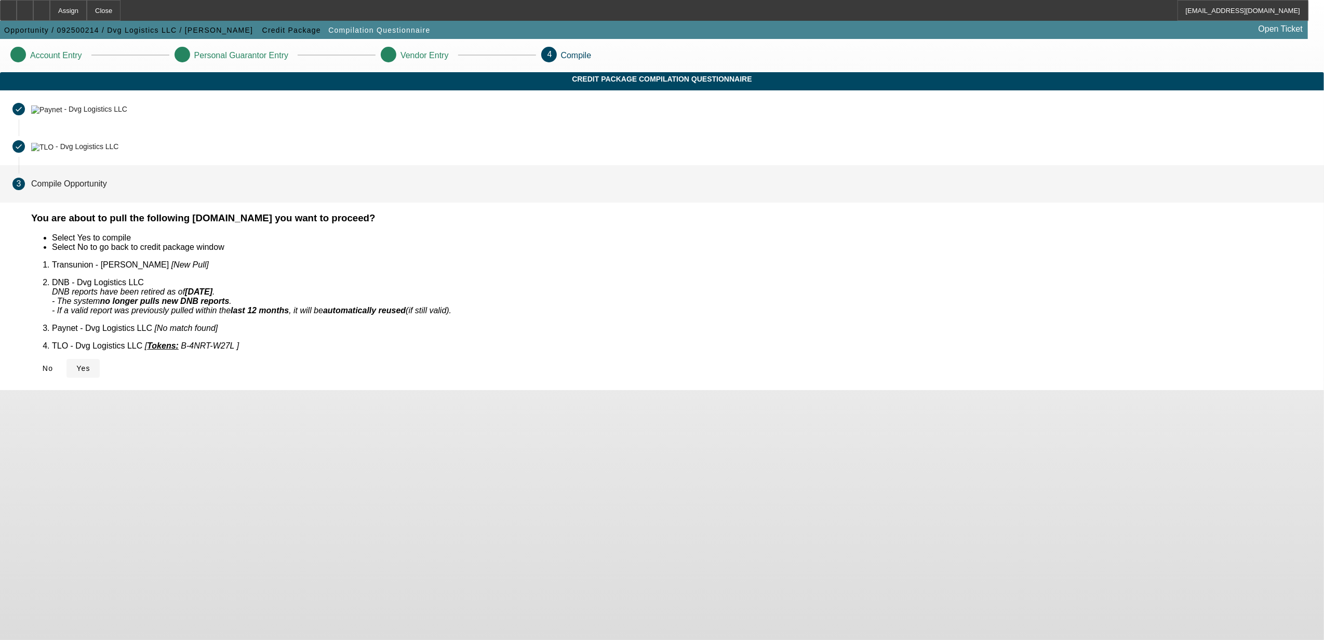
click at [76, 364] on icon at bounding box center [76, 368] width 0 height 8
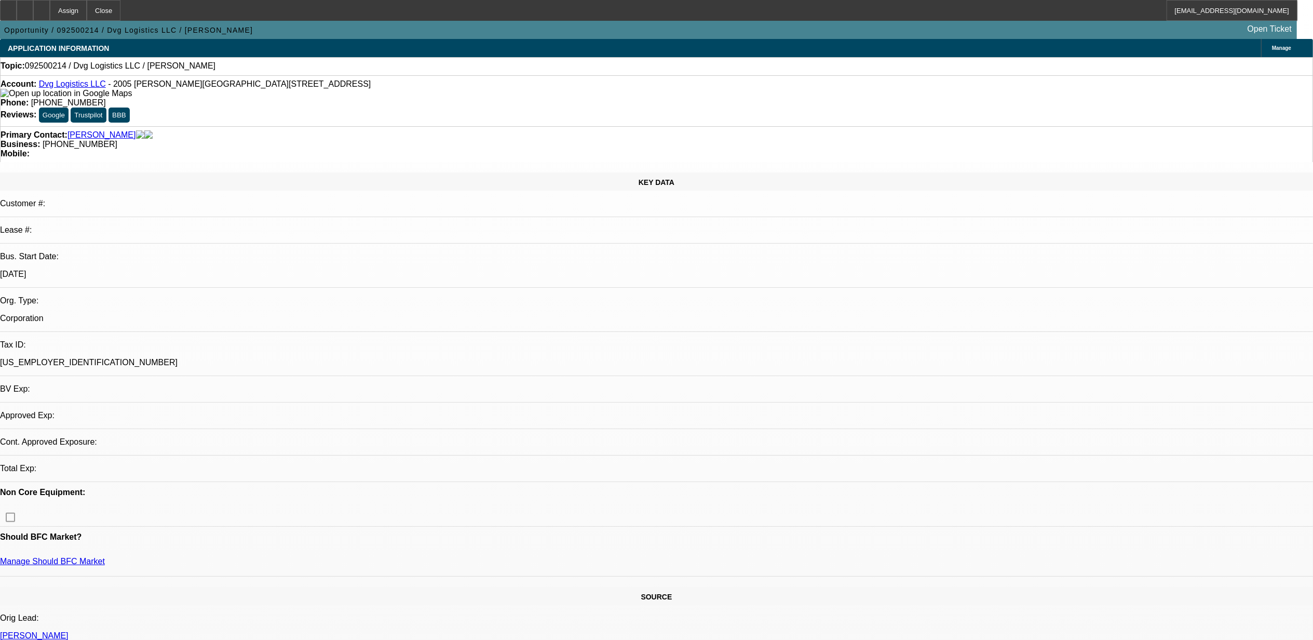
select select "0"
select select "2"
select select "0.1"
select select "1"
select select "2"
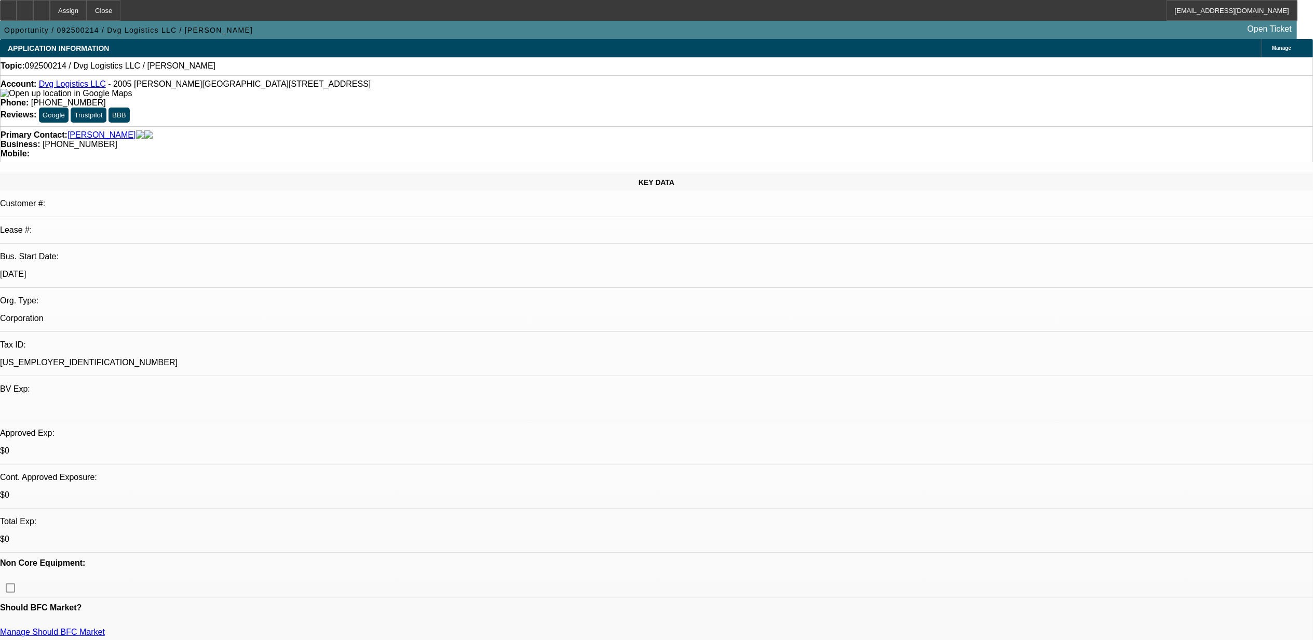
select select "4"
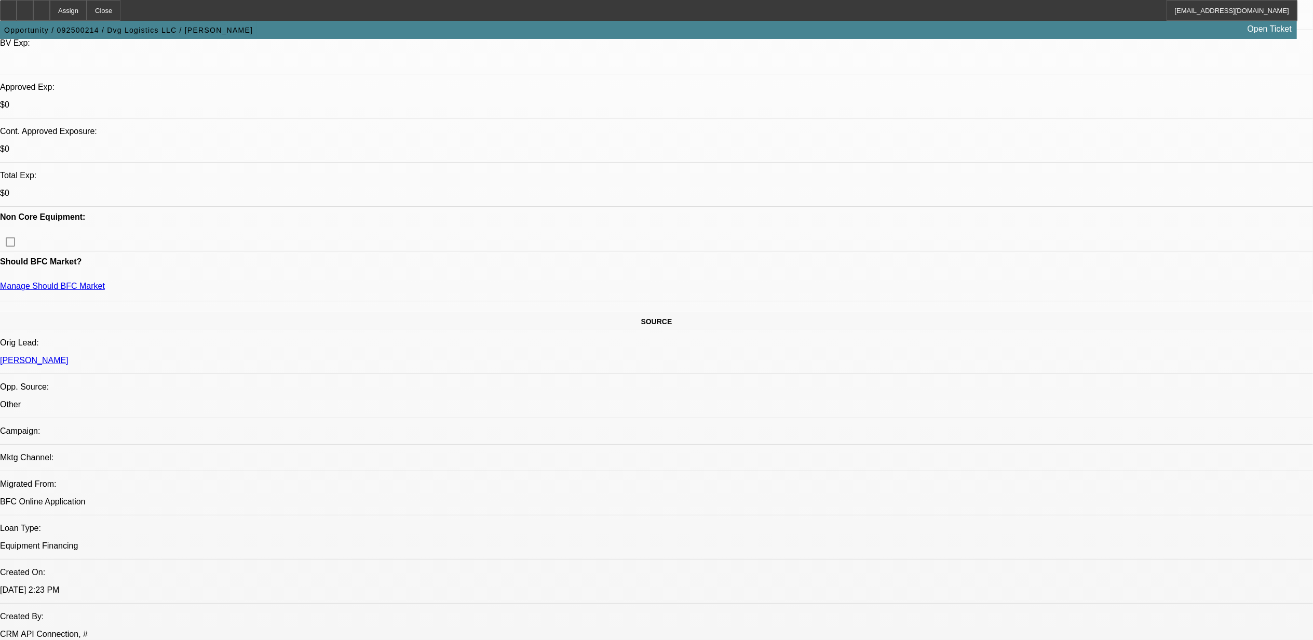
scroll to position [623, 0]
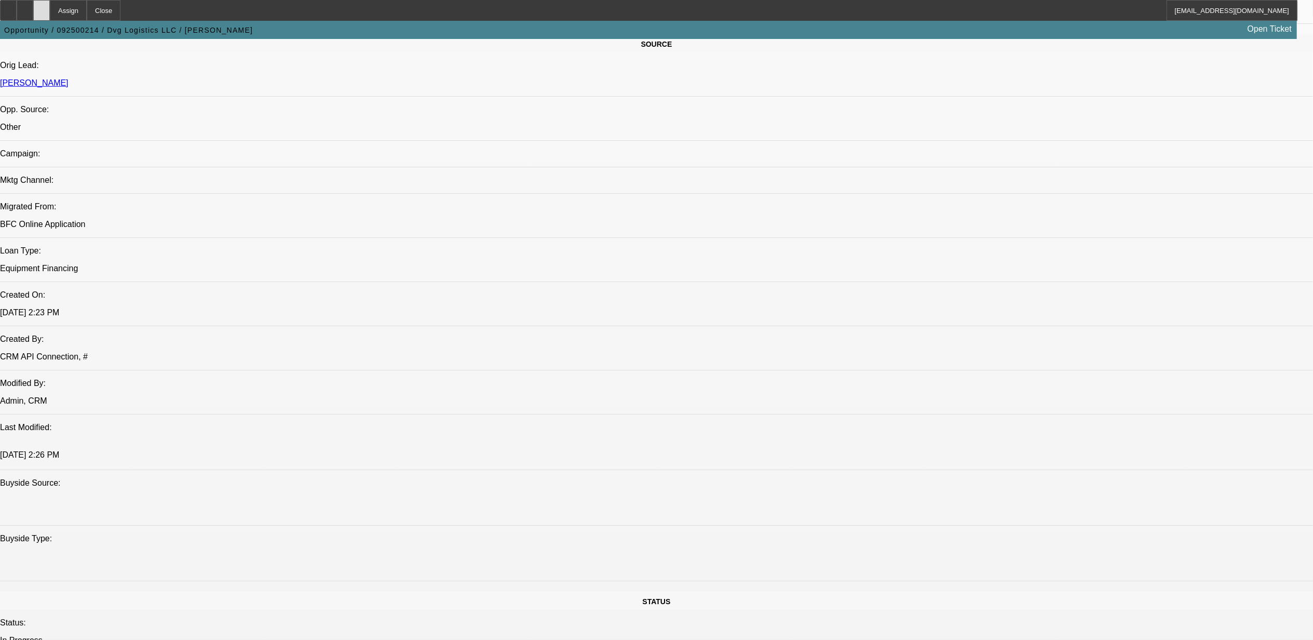
click at [50, 11] on div at bounding box center [41, 10] width 17 height 21
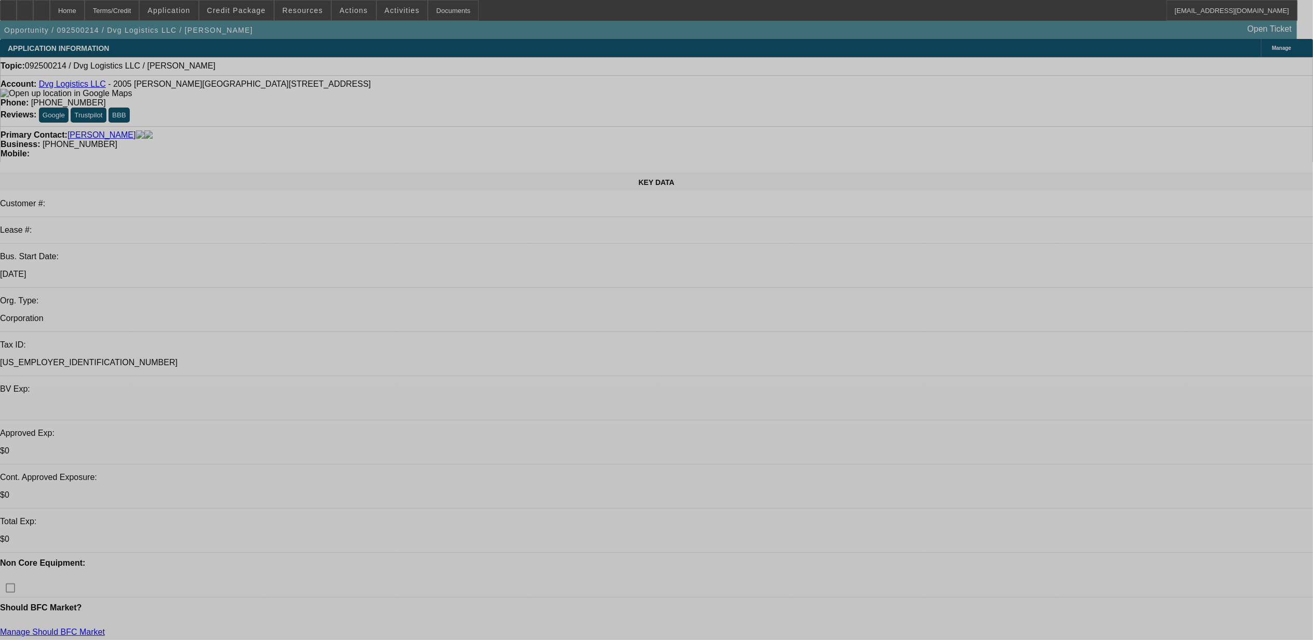
select select "0"
select select "2"
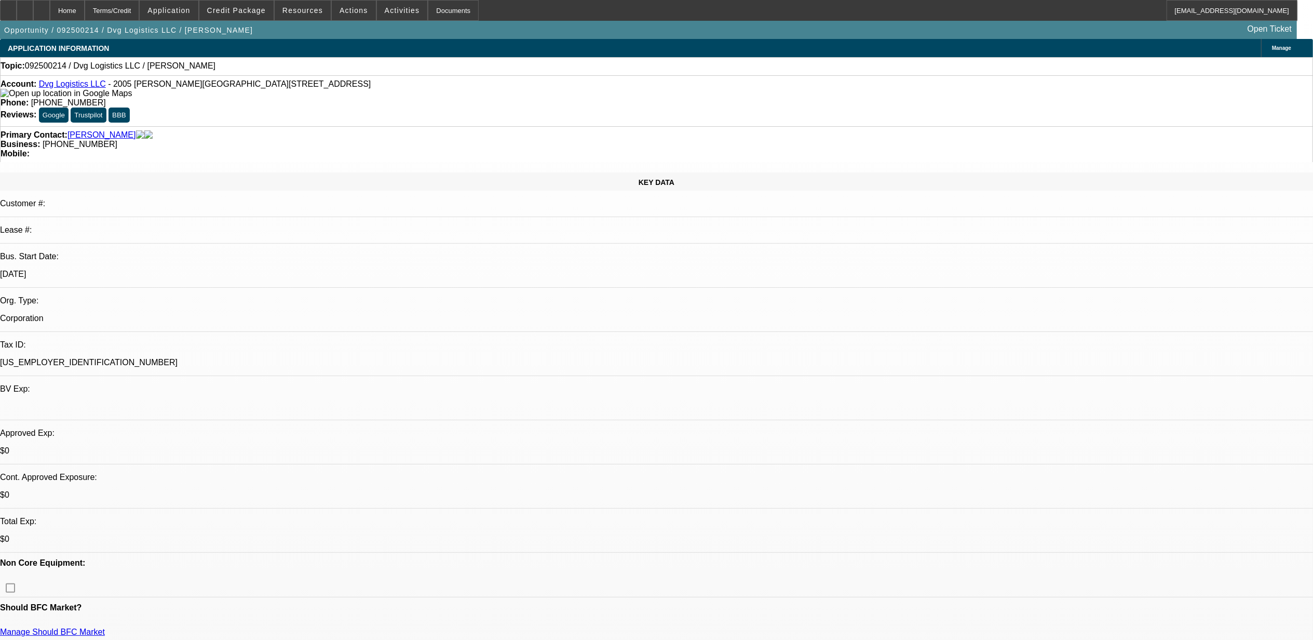
select select "0.1"
select select "1"
select select "2"
select select "4"
click at [50, 12] on div at bounding box center [41, 10] width 17 height 21
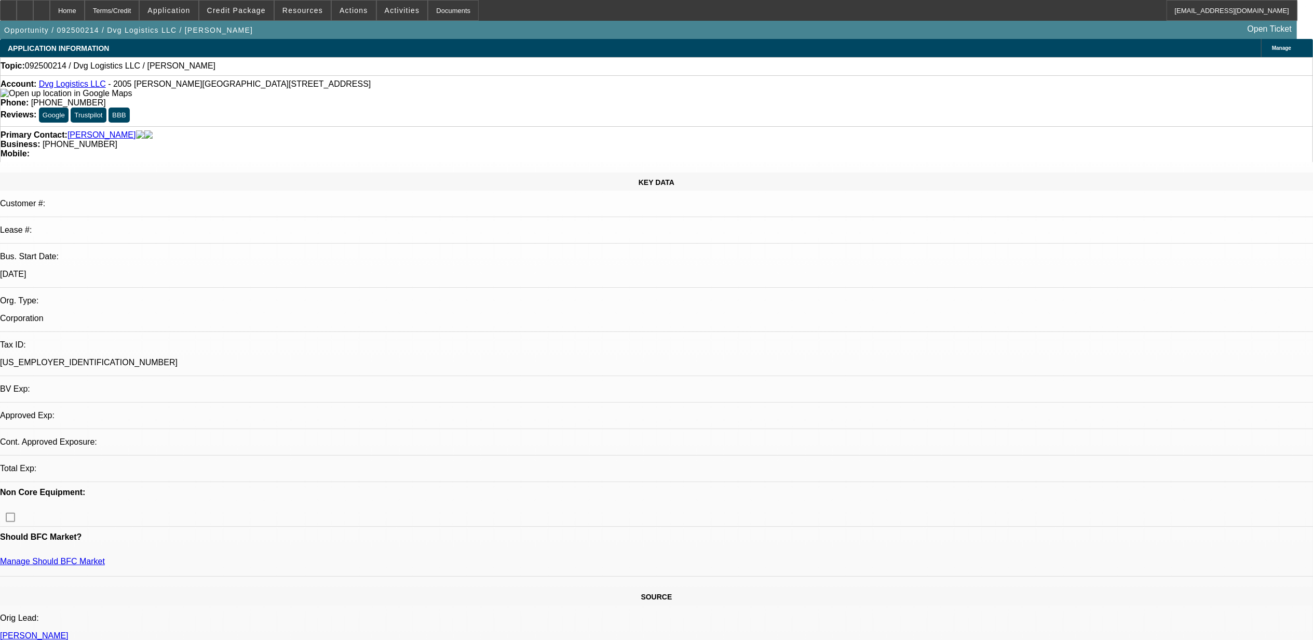
select select "0"
select select "2"
select select "0.1"
select select "4"
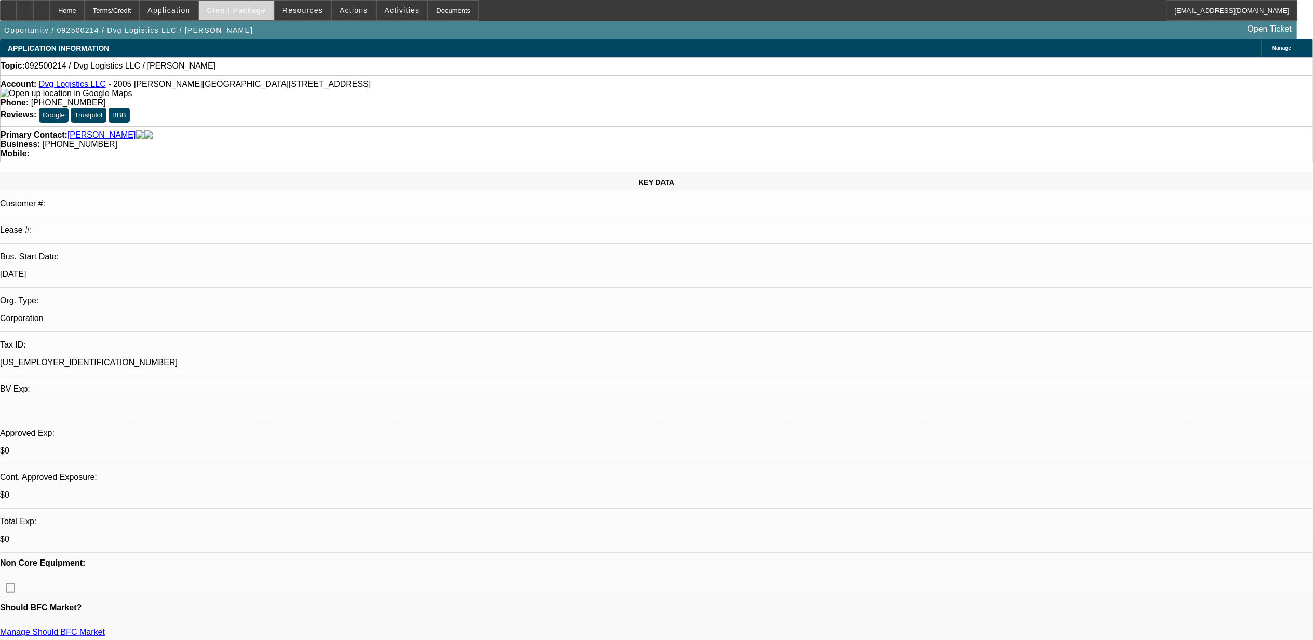
click at [248, 4] on span at bounding box center [236, 10] width 74 height 25
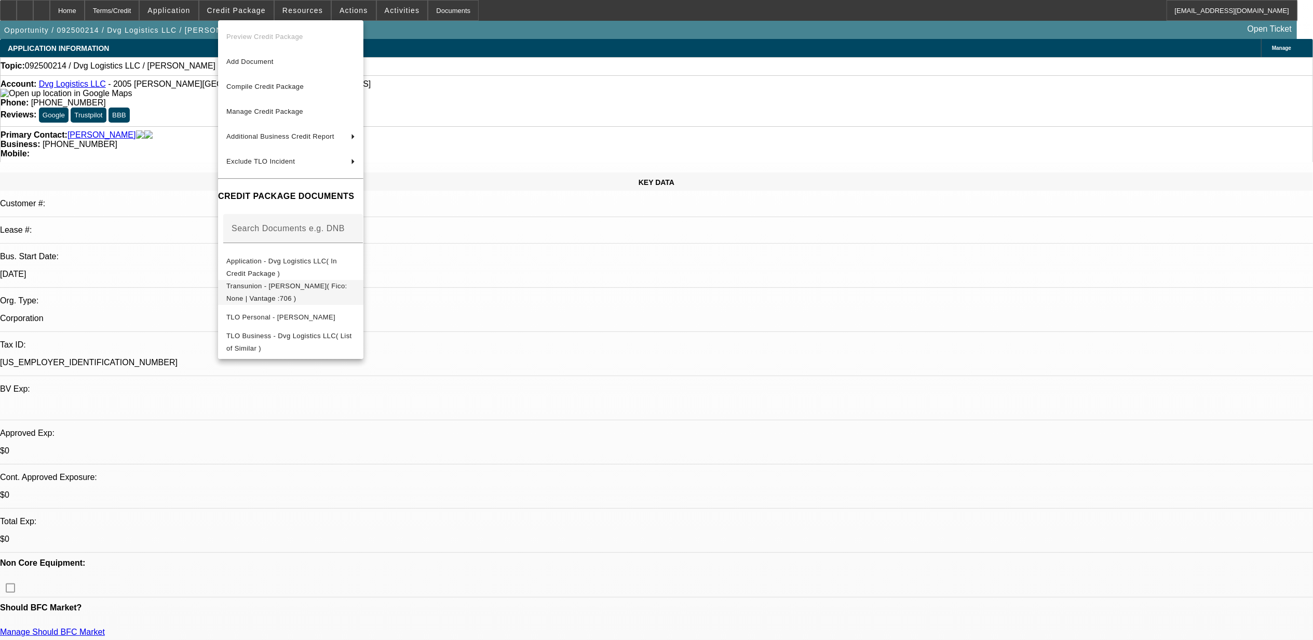
click at [342, 279] on button "Transunion - [PERSON_NAME]( Fico: None | Vantage :706 )" at bounding box center [290, 291] width 145 height 25
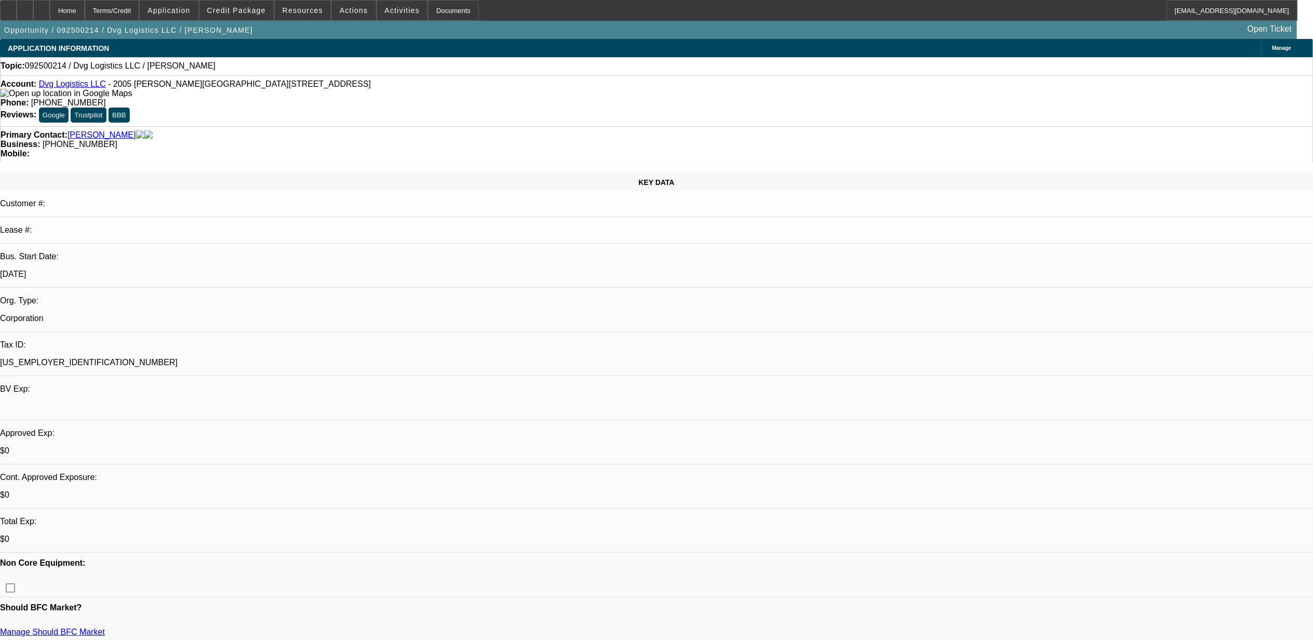
drag, startPoint x: 170, startPoint y: 518, endPoint x: 153, endPoint y: 260, distance: 258.7
click at [50, 14] on div at bounding box center [41, 10] width 17 height 21
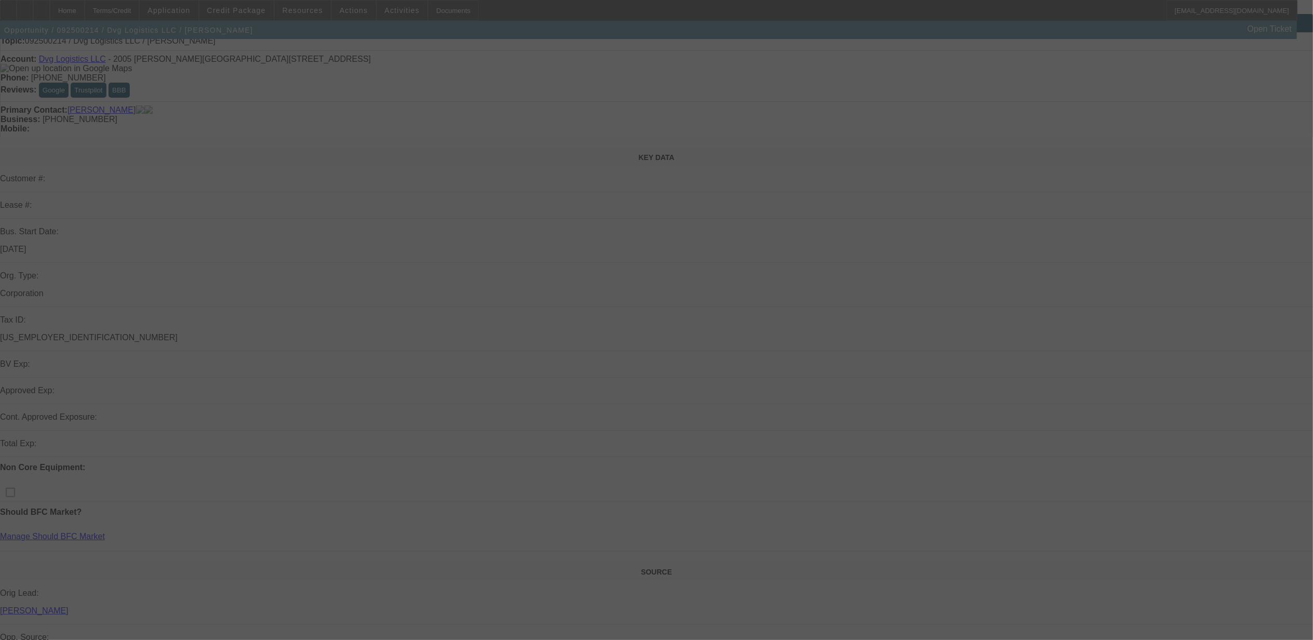
scroll to position [69, 0]
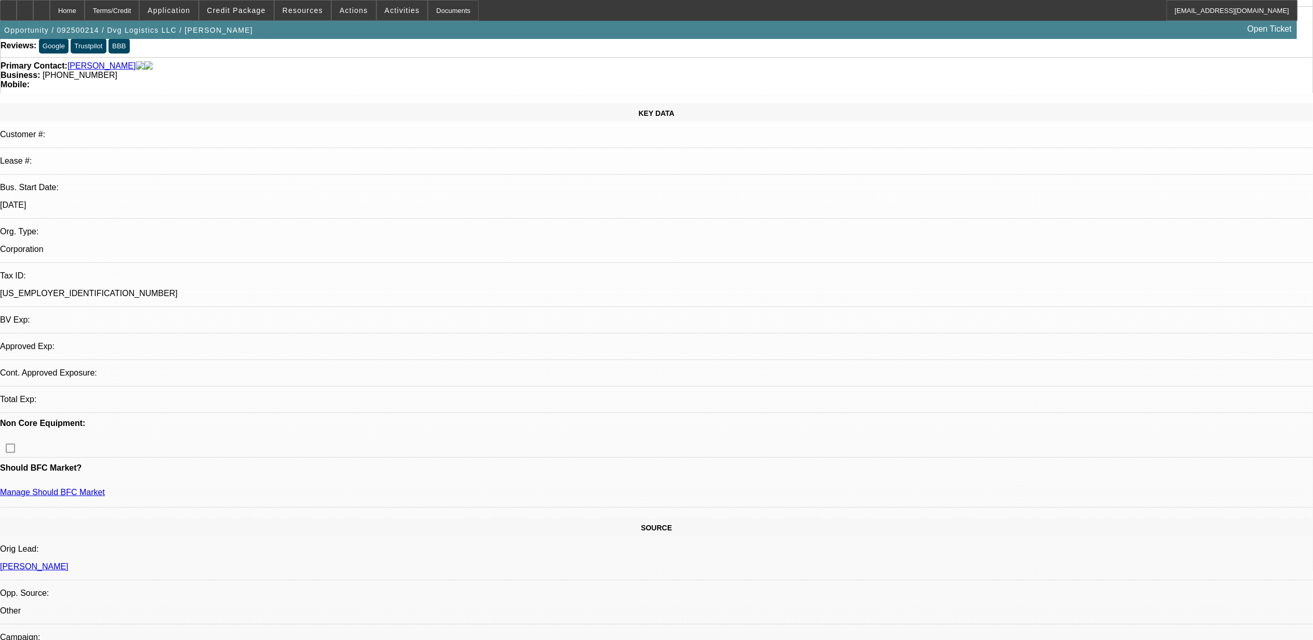
select select "0"
select select "2"
select select "0.1"
select select "1"
select select "2"
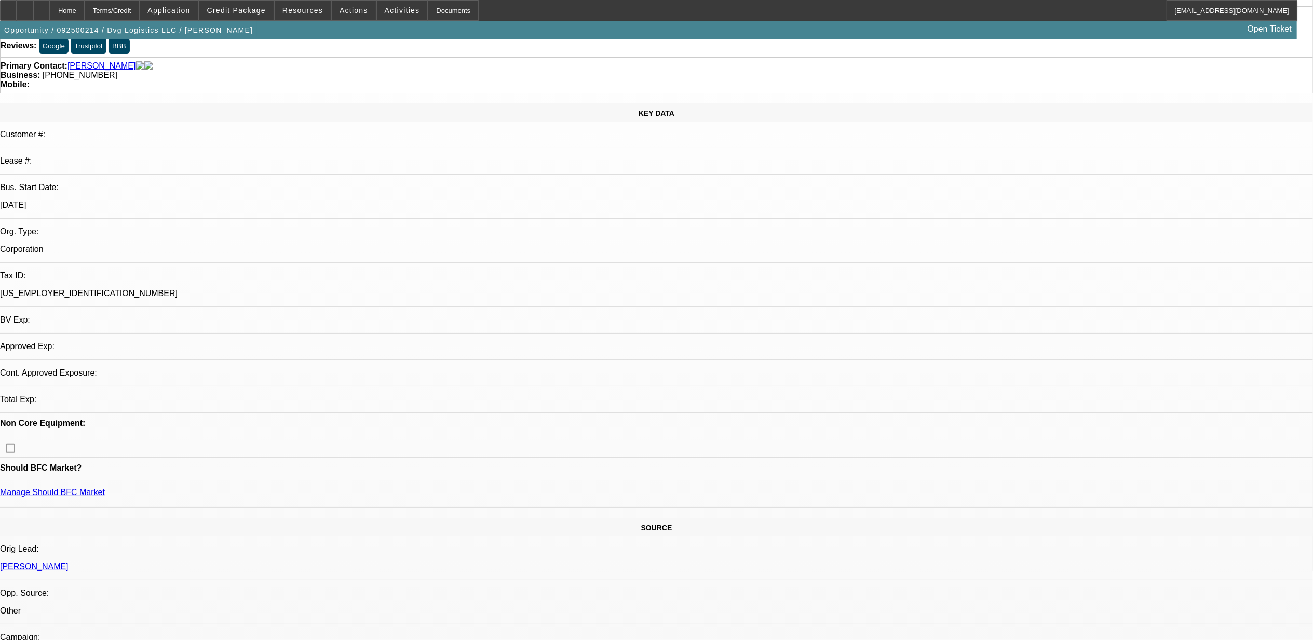
select select "4"
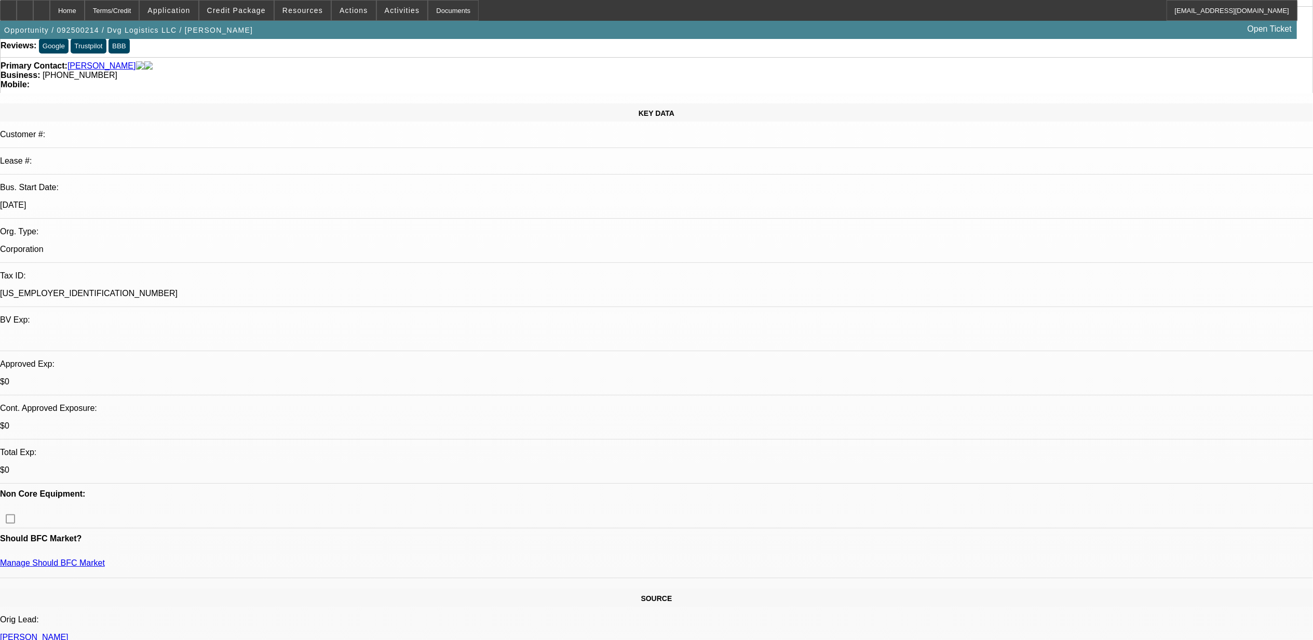
click at [385, 7] on span "Activities" at bounding box center [402, 10] width 35 height 8
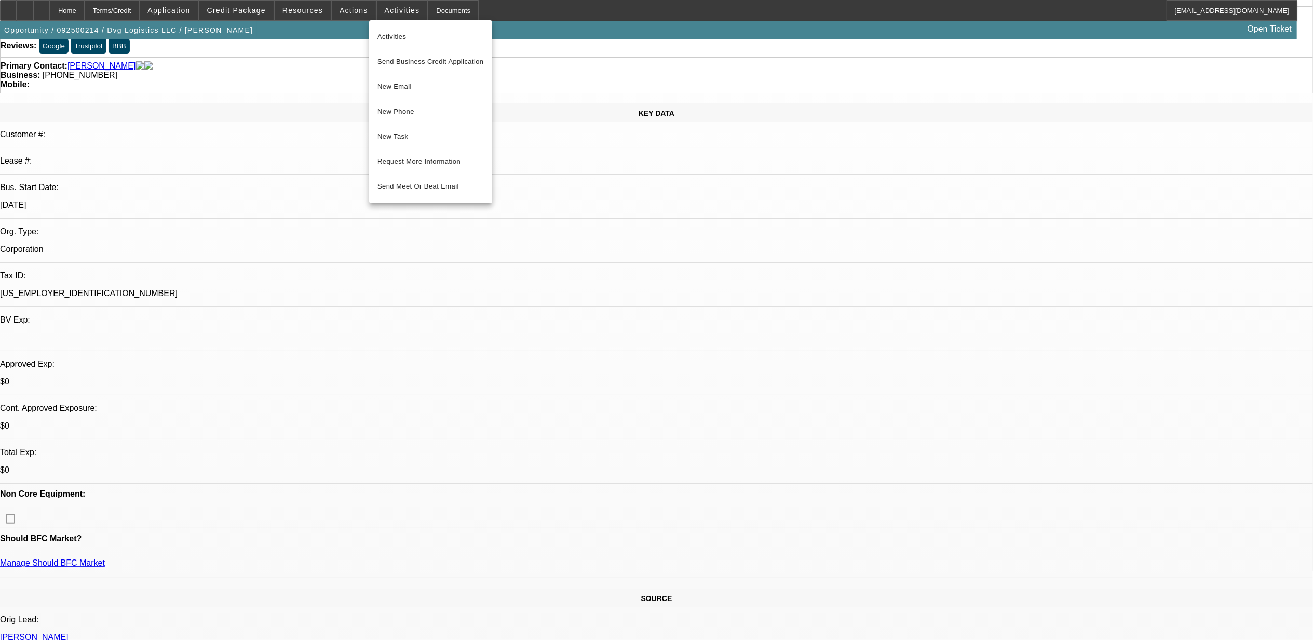
click at [349, 5] on div at bounding box center [656, 320] width 1313 height 640
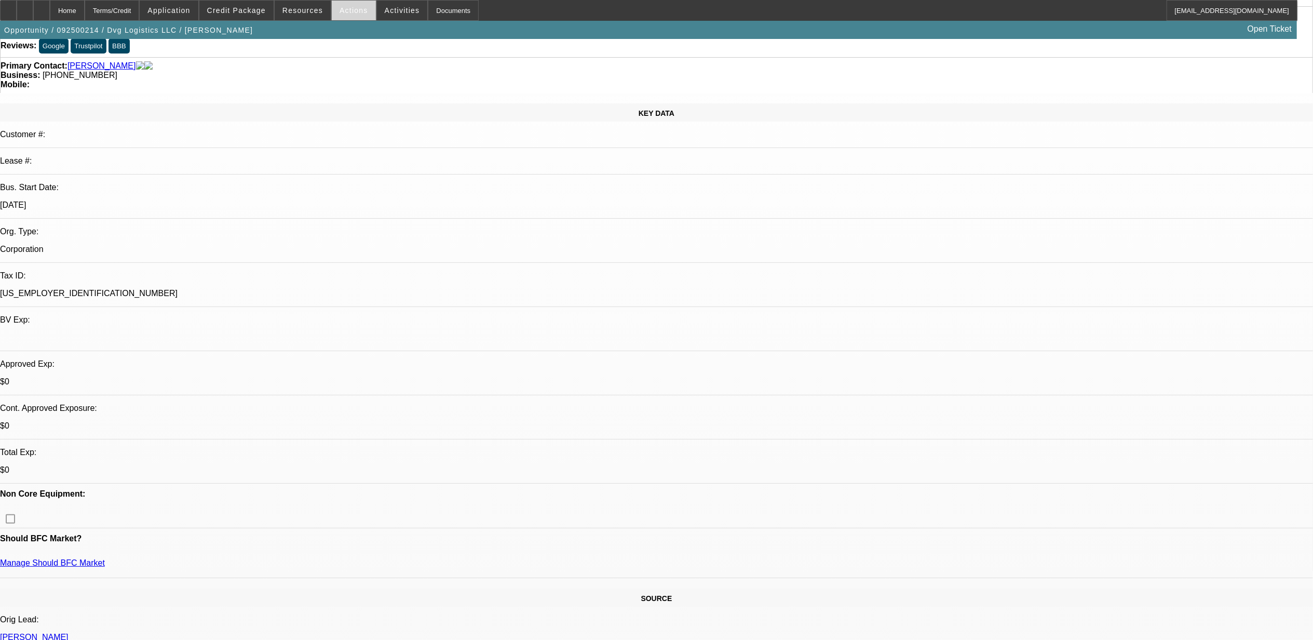
click at [346, 5] on span at bounding box center [354, 10] width 44 height 25
click at [356, 40] on span "Assign" at bounding box center [380, 37] width 82 height 12
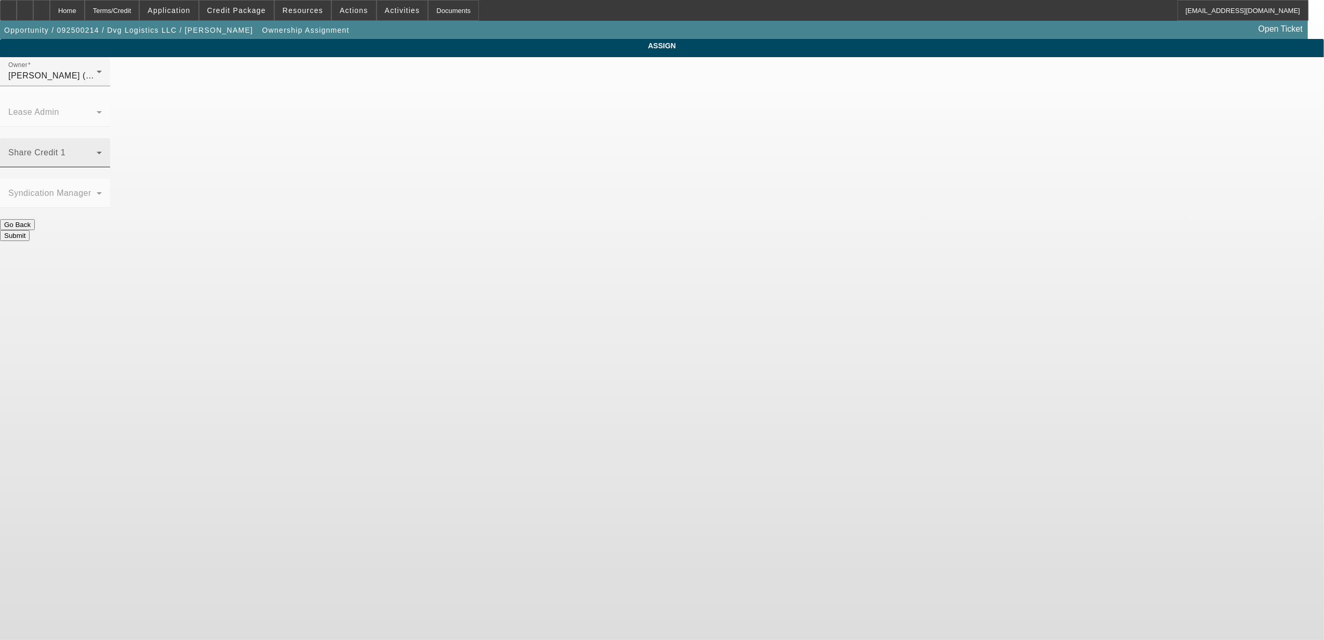
click at [102, 138] on div "Share Credit 1" at bounding box center [54, 152] width 93 height 29
click at [591, 273] on span "McDonough, Lucas (Lvl 1)" at bounding box center [576, 269] width 99 height 12
click at [102, 79] on div "Owner McDonough, Lucas (Lvl 1)" at bounding box center [54, 71] width 93 height 29
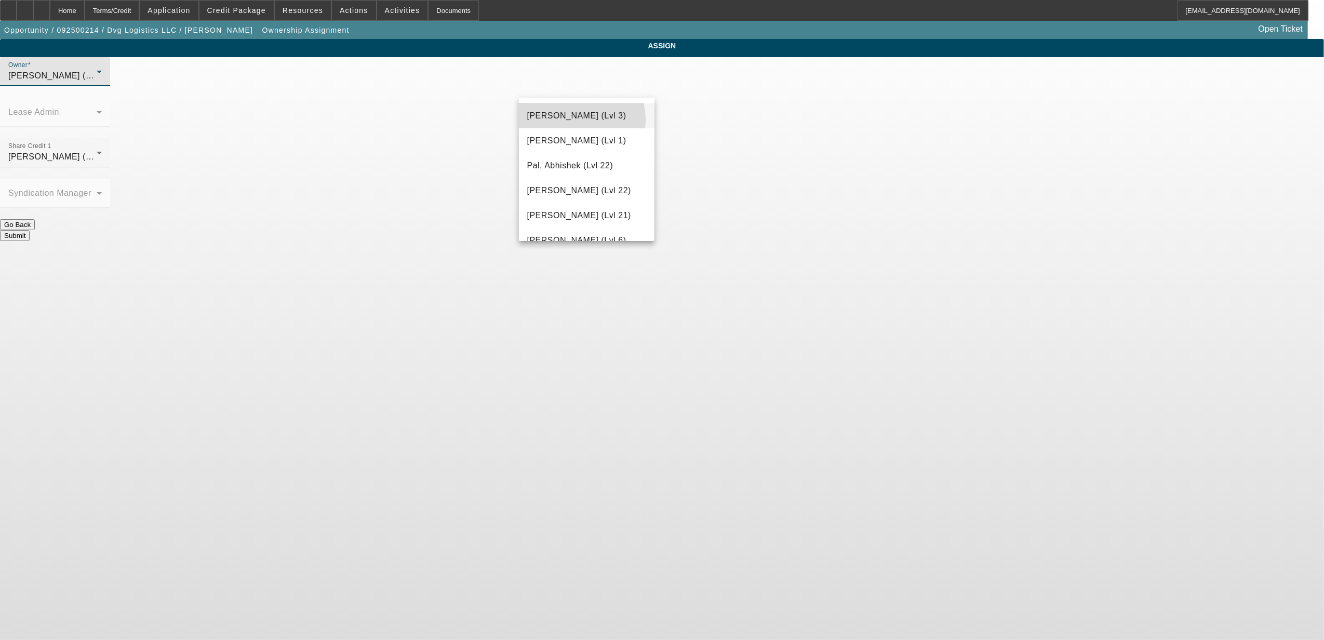
click at [567, 122] on span "Oliva, Nicholas (Lvl 3)" at bounding box center [576, 116] width 99 height 12
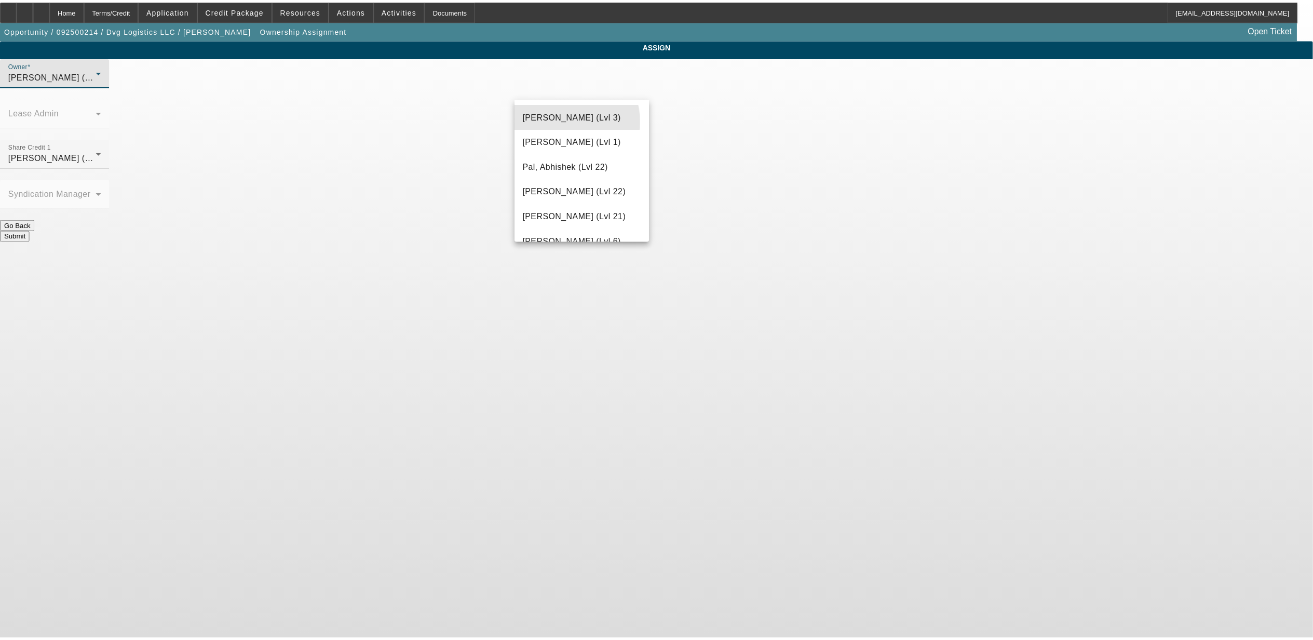
scroll to position [1041, 0]
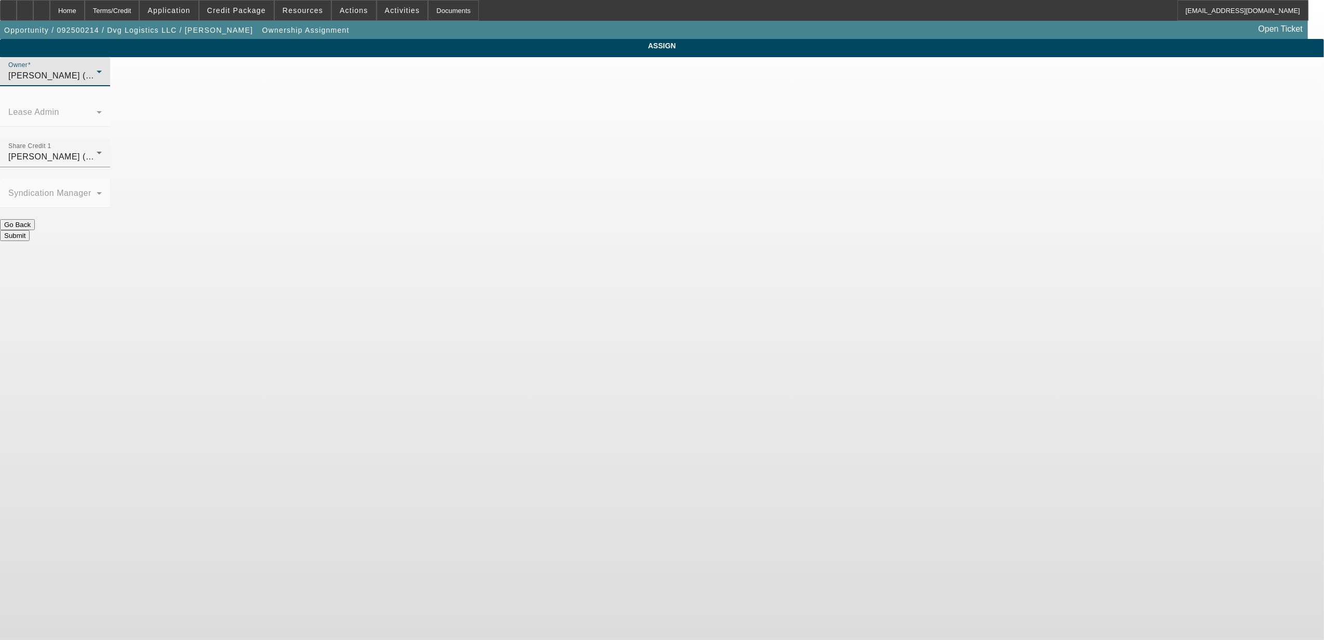
click at [110, 208] on div at bounding box center [55, 213] width 110 height 11
click at [30, 230] on button "Submit" at bounding box center [15, 235] width 30 height 11
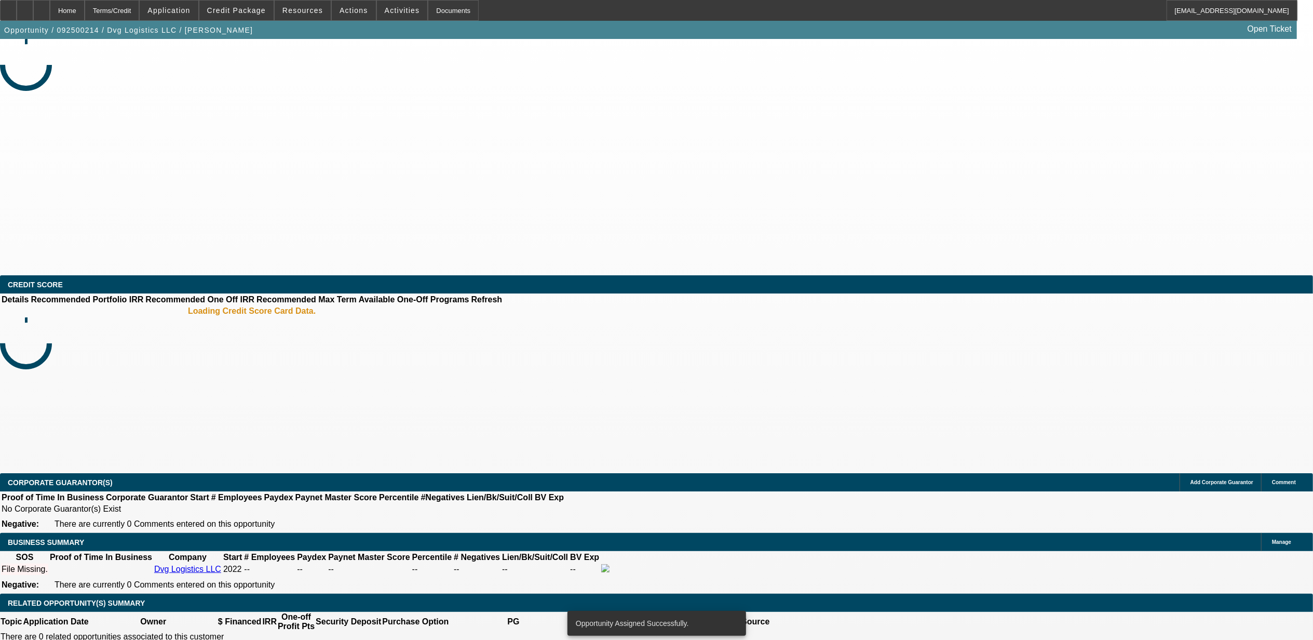
select select "0"
select select "2"
select select "0.1"
select select "4"
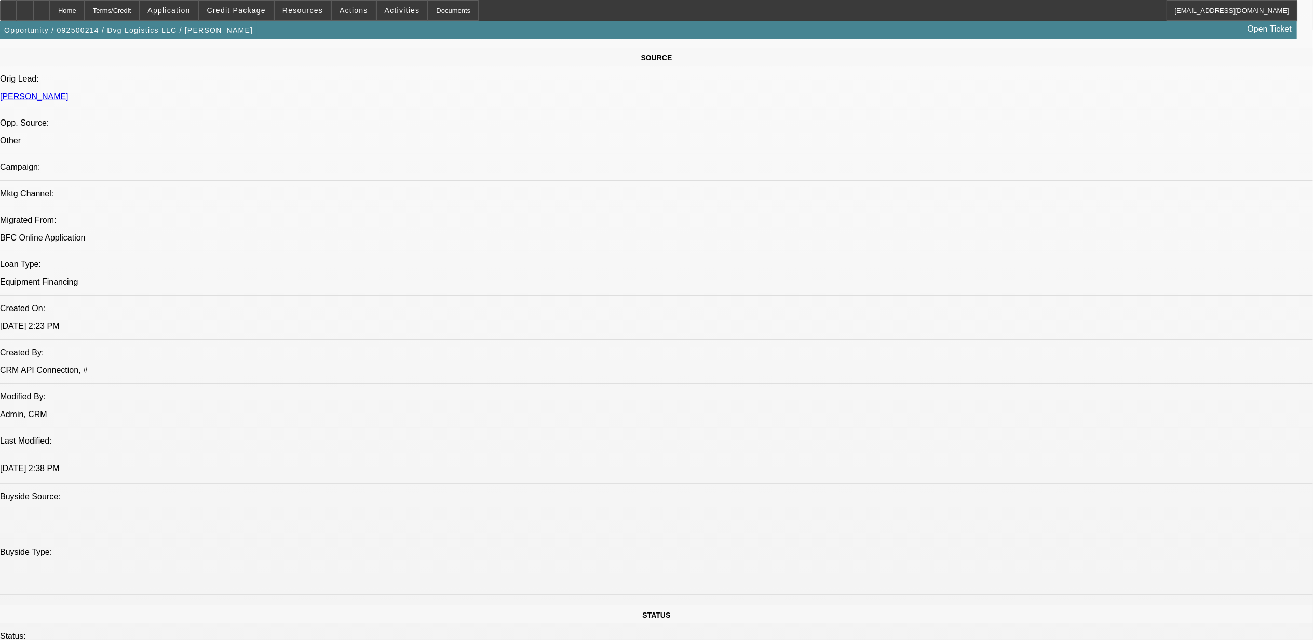
scroll to position [692, 0]
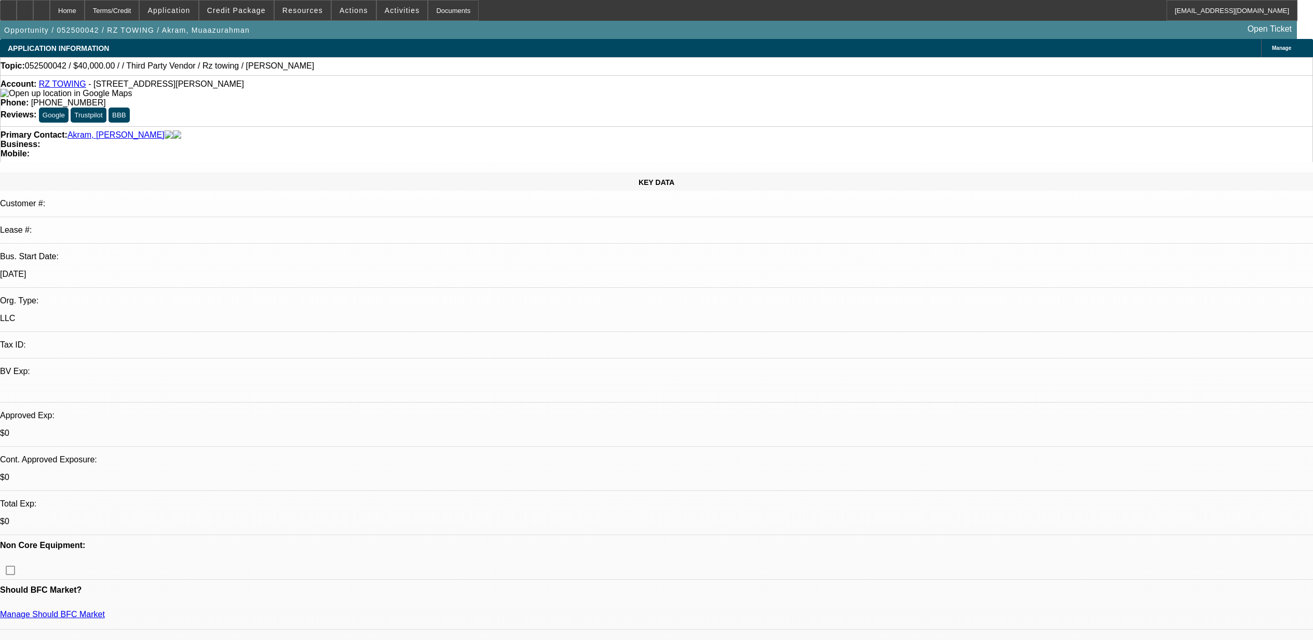
select select "0"
select select "2"
select select "0.1"
select select "4"
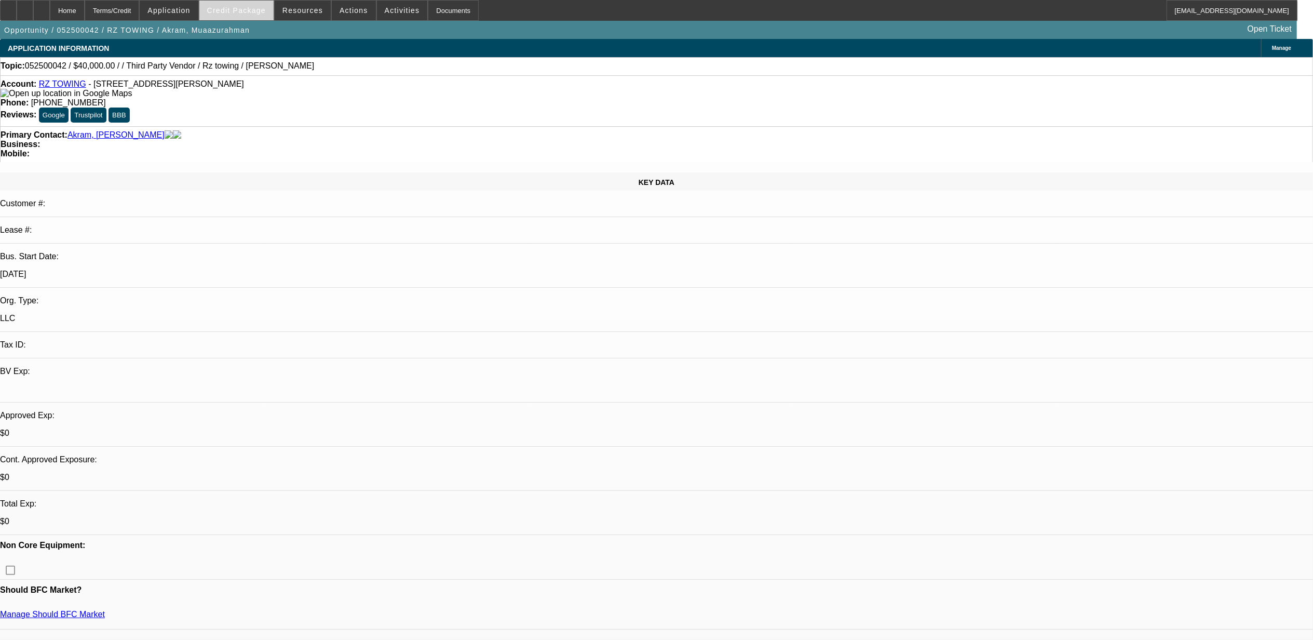
click at [268, 4] on span at bounding box center [236, 10] width 74 height 25
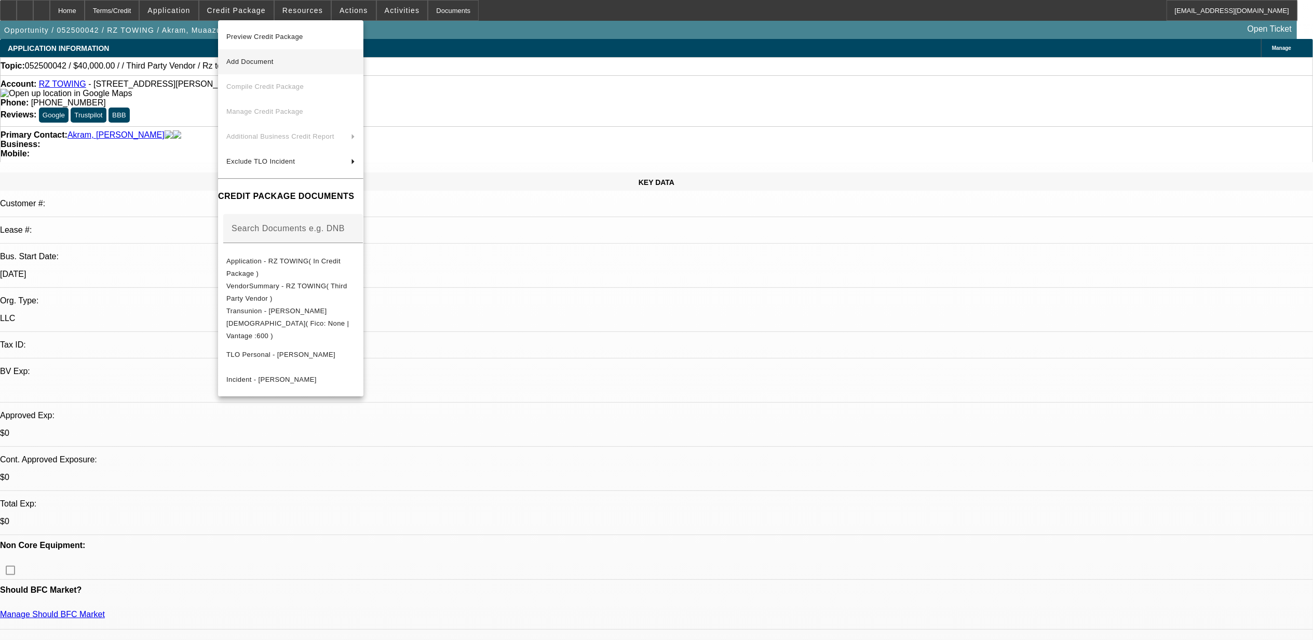
click at [250, 58] on span "Add Document" at bounding box center [249, 62] width 47 height 8
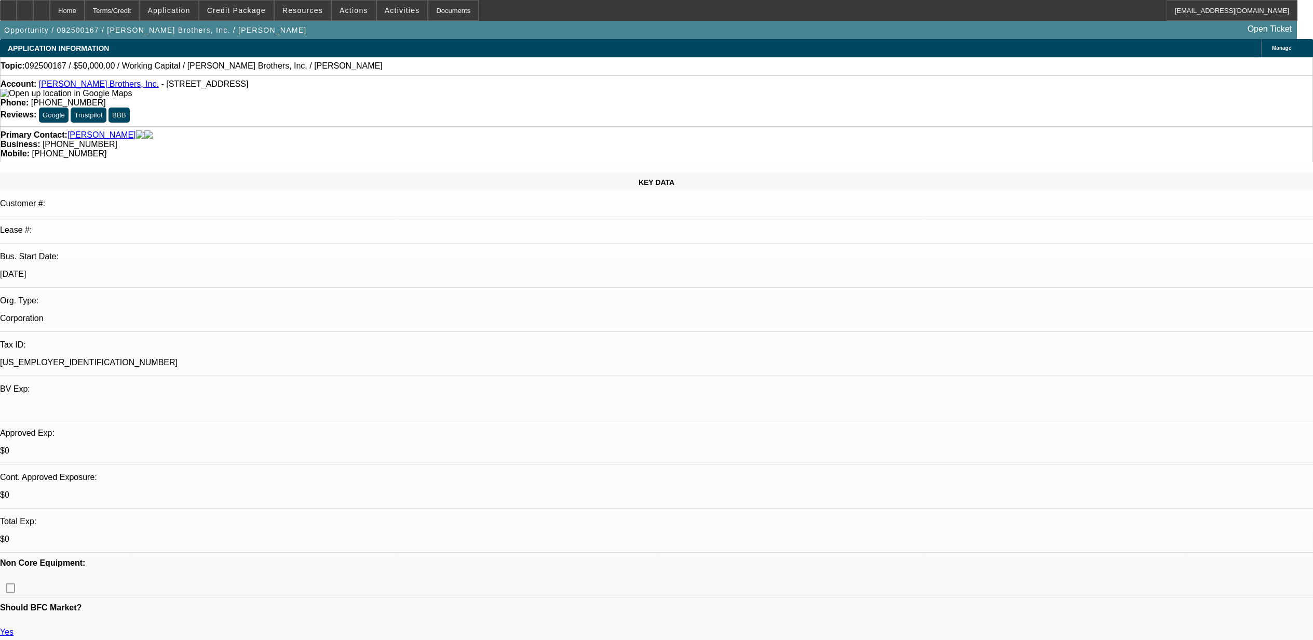
select select "0"
select select "2"
select select "0"
select select "6"
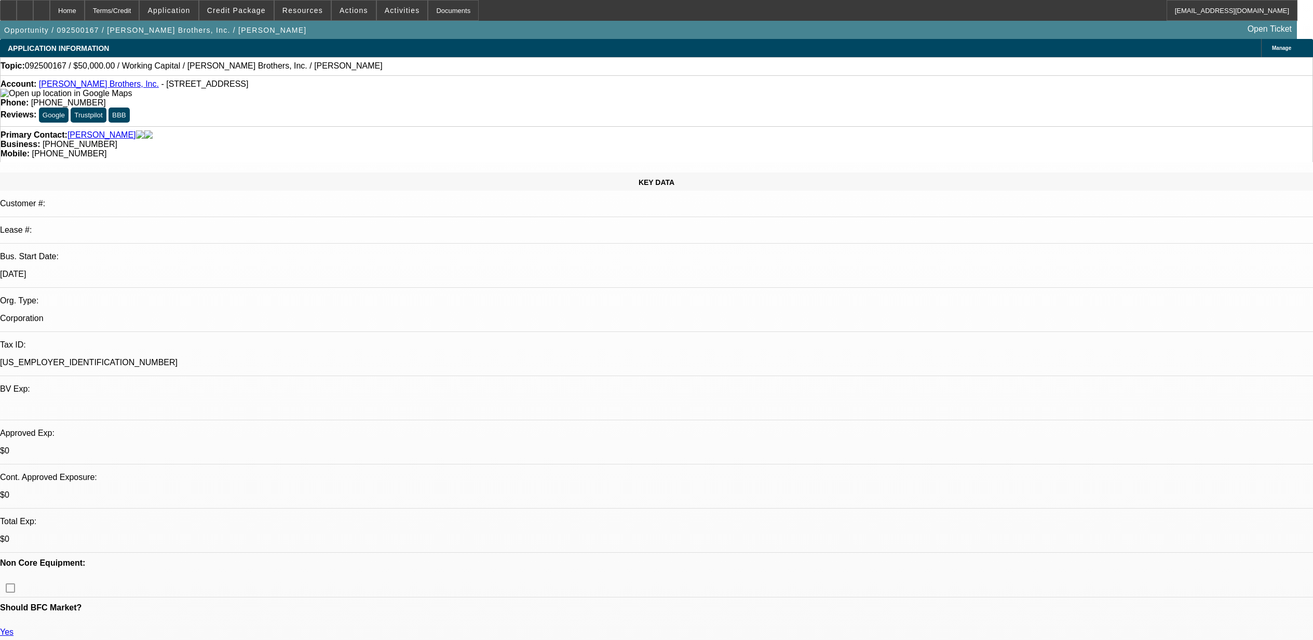
select select "0"
select select "2"
select select "0"
select select "6"
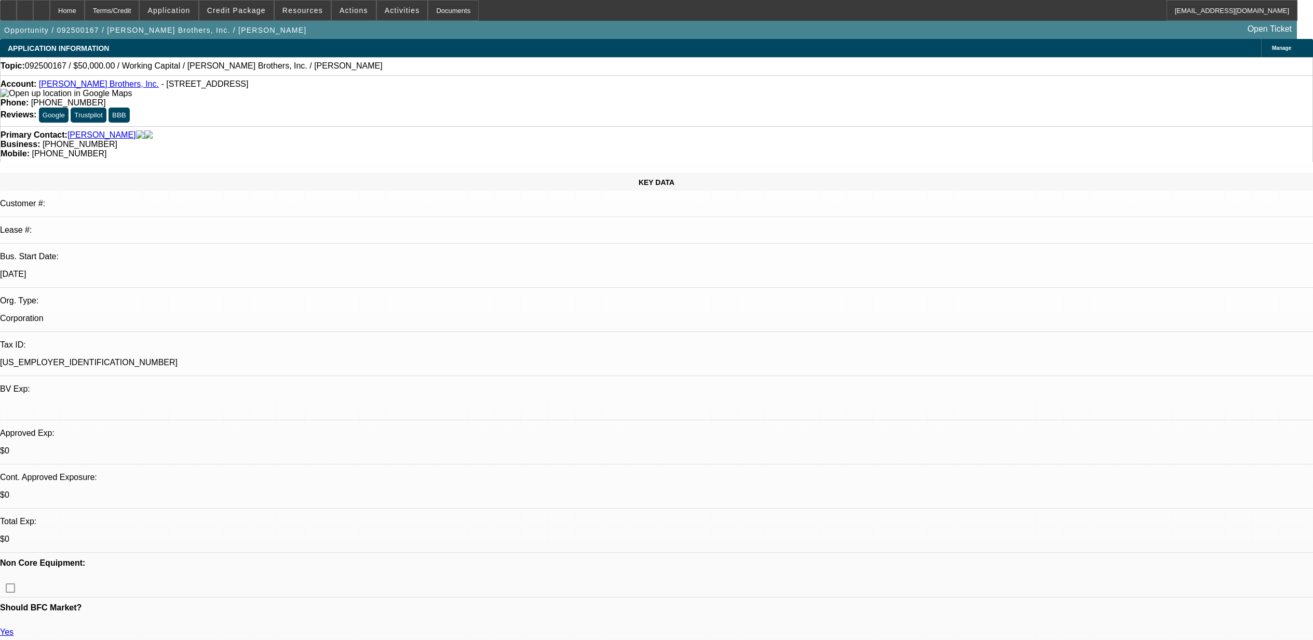
select select "0"
select select "2"
select select "0"
select select "6"
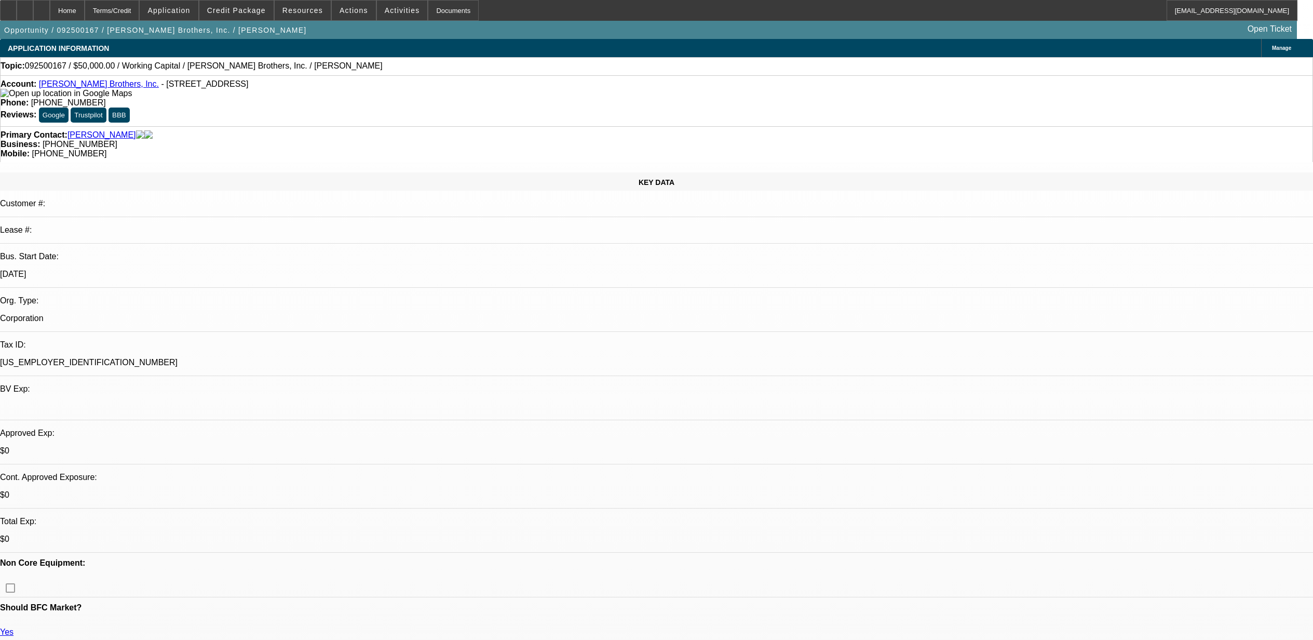
select select "0"
select select "2"
select select "0"
select select "6"
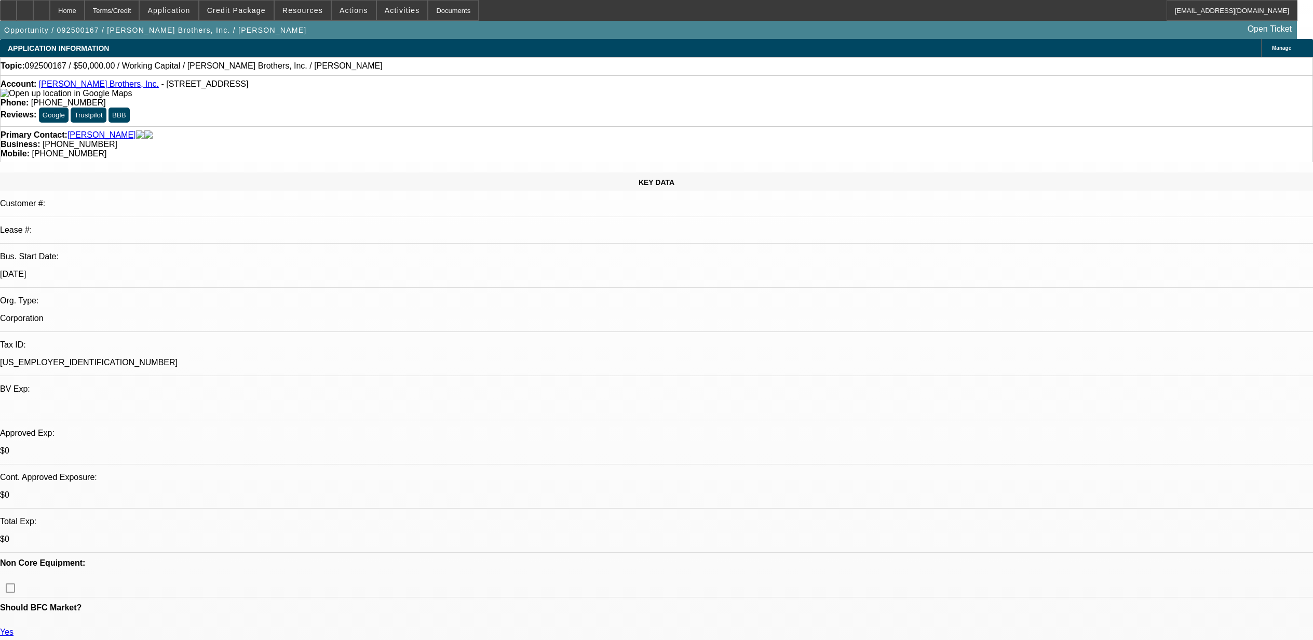
scroll to position [1385, 0]
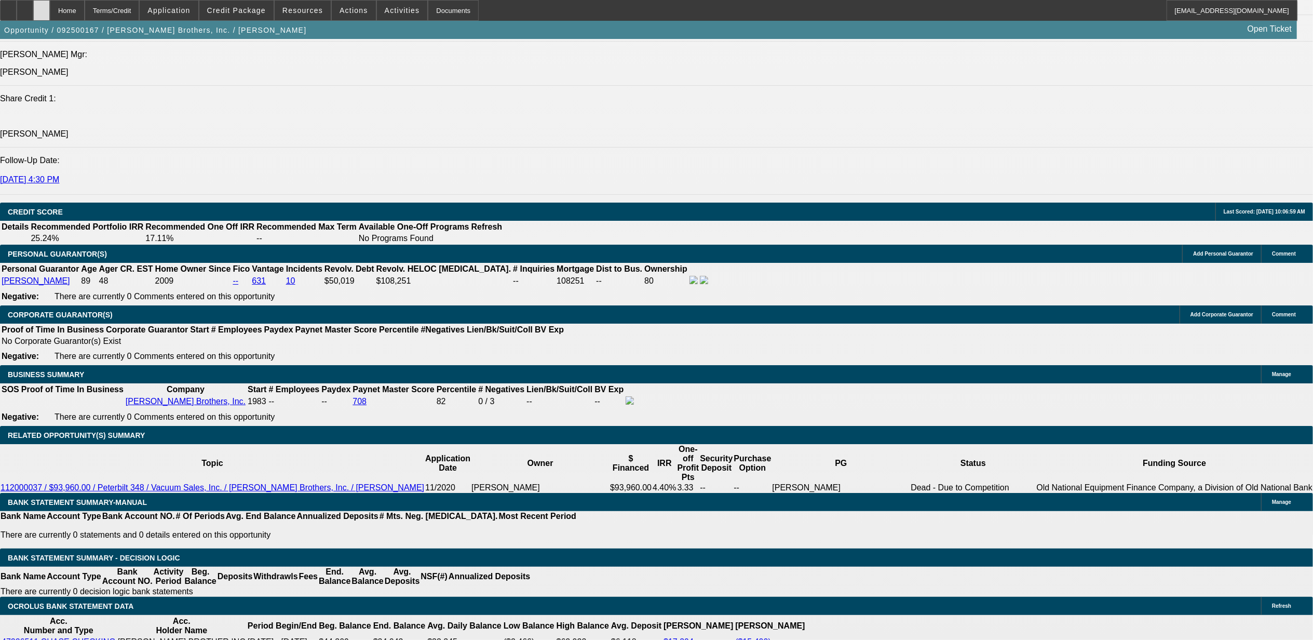
click at [42, 7] on icon at bounding box center [42, 7] width 0 height 0
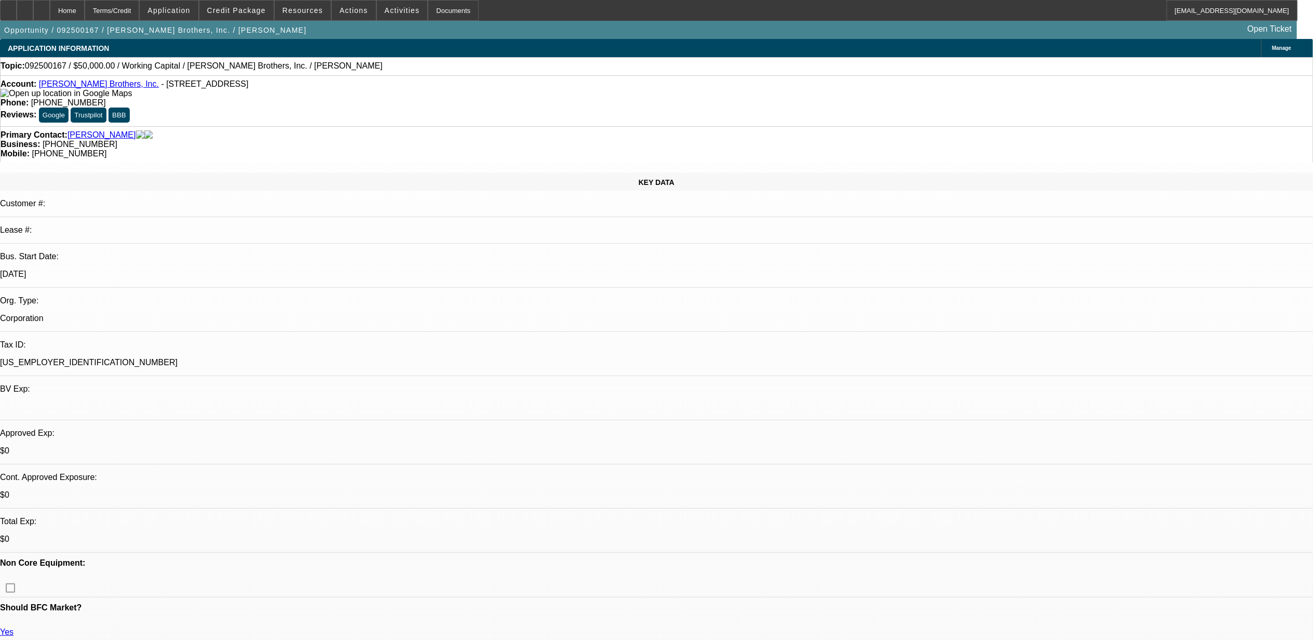
select select "0"
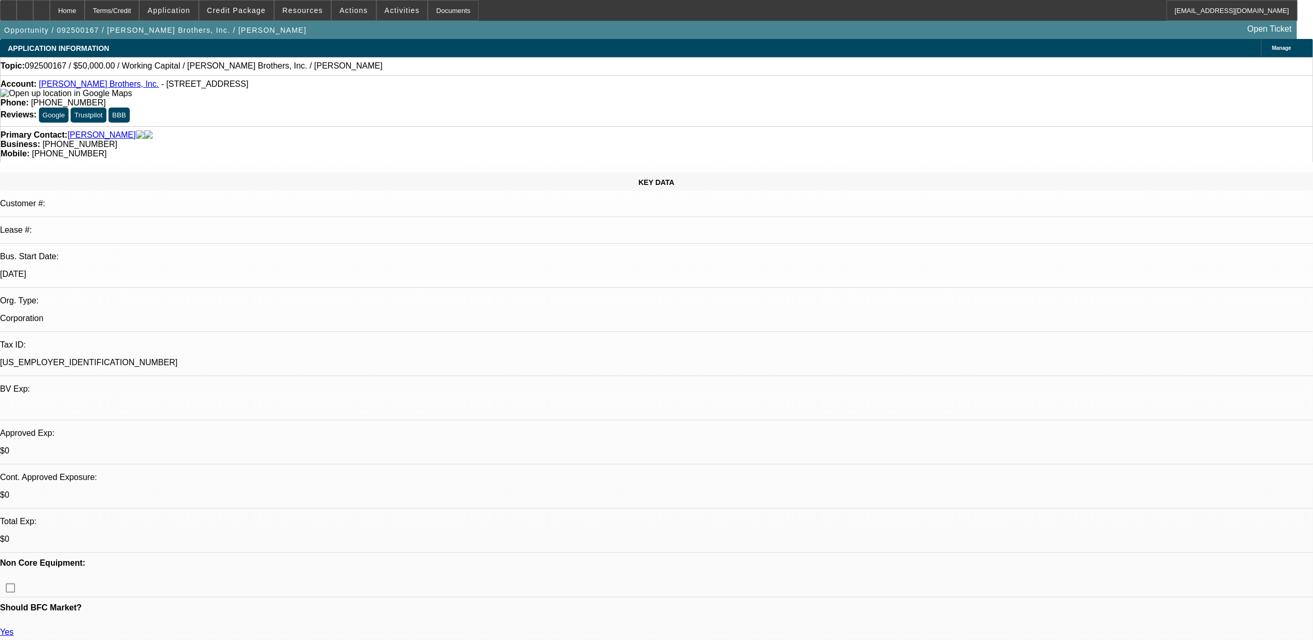
select select "0"
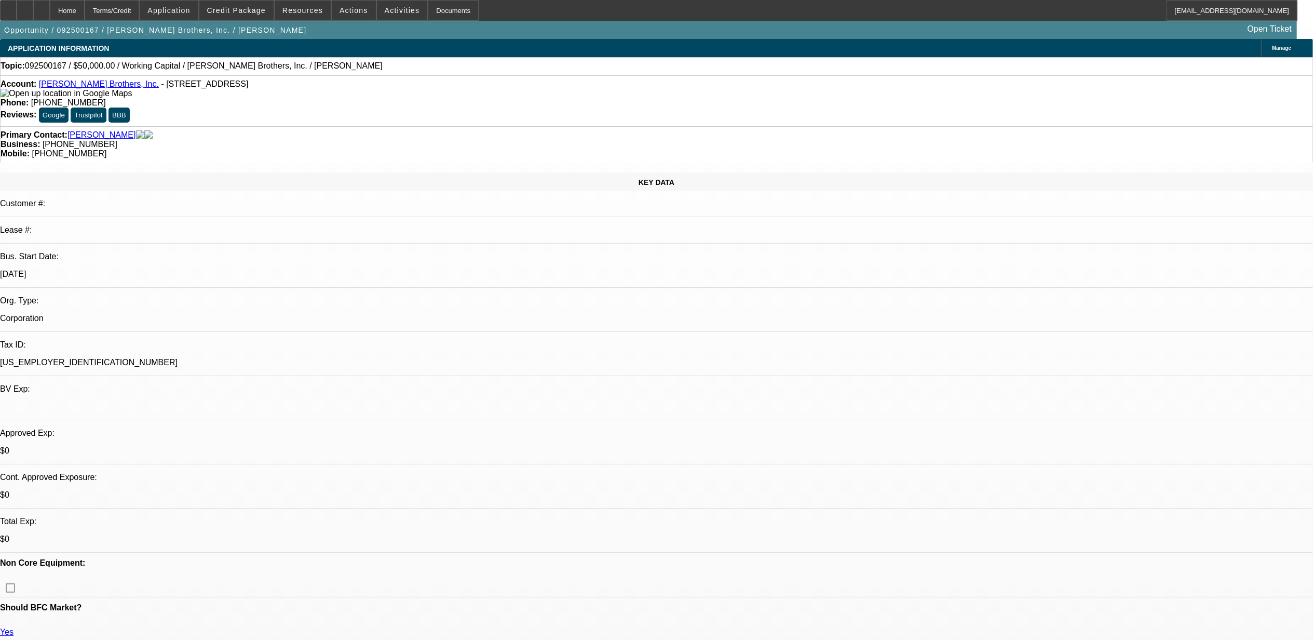
select select "0"
select select "1"
select select "2"
select select "6"
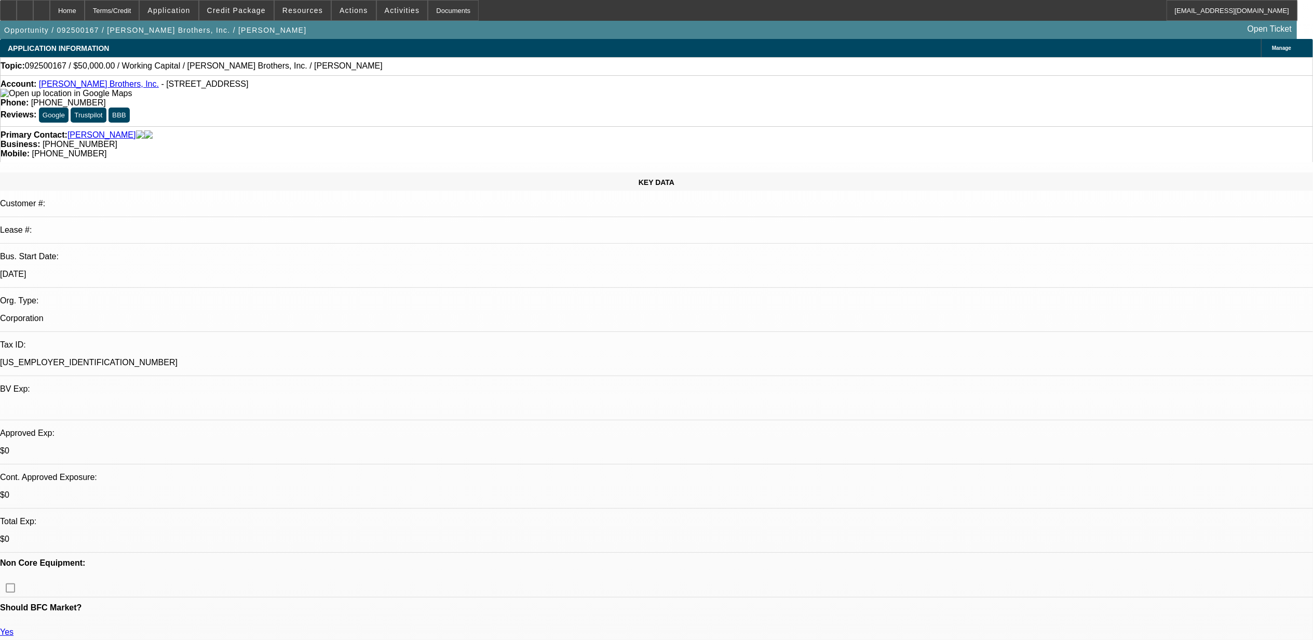
select select "1"
select select "2"
select select "6"
select select "1"
select select "2"
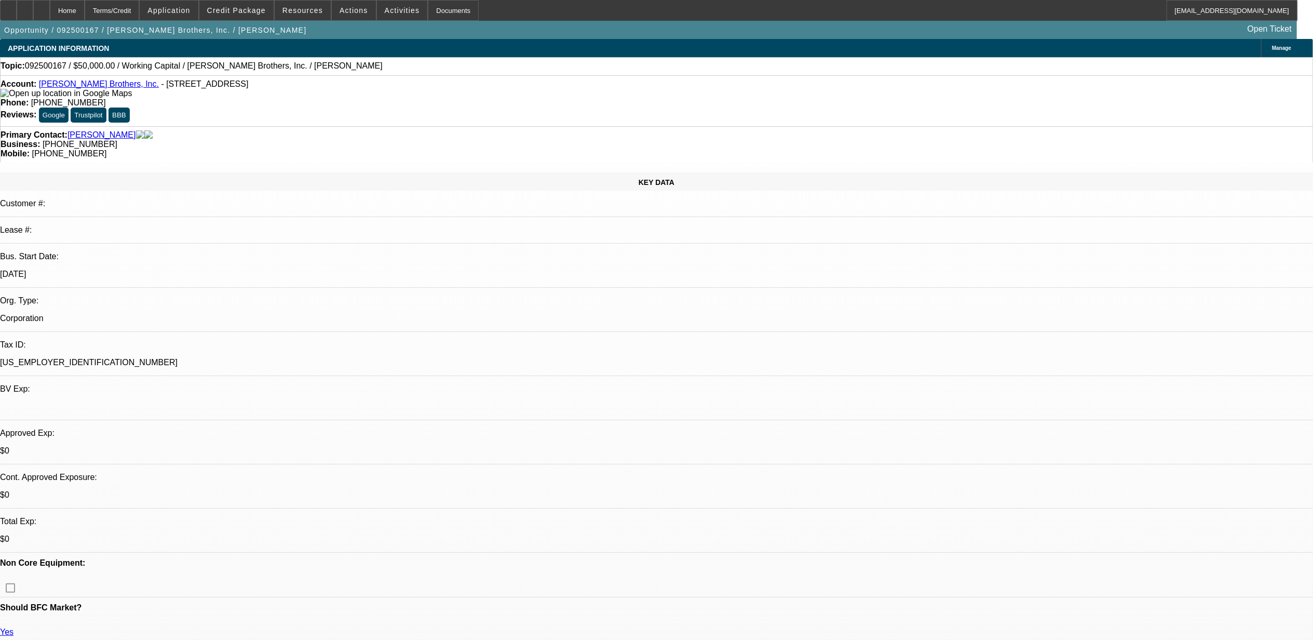
select select "6"
select select "1"
select select "2"
select select "6"
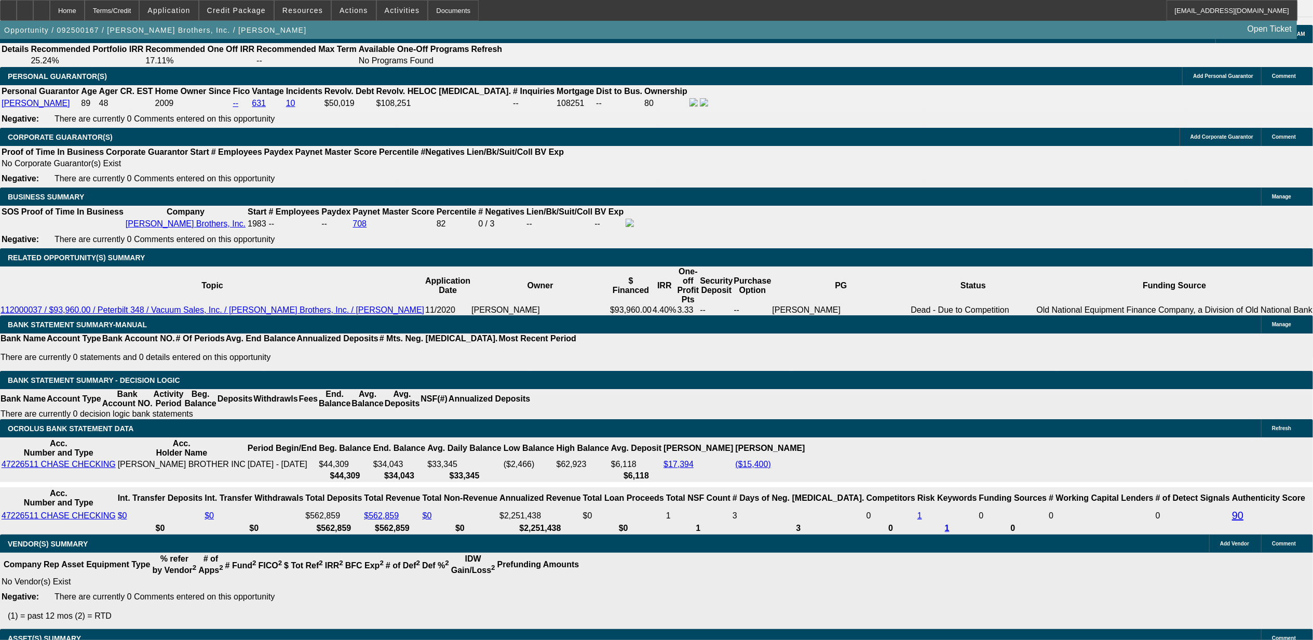
scroll to position [1475, 0]
